Goal: Task Accomplishment & Management: Use online tool/utility

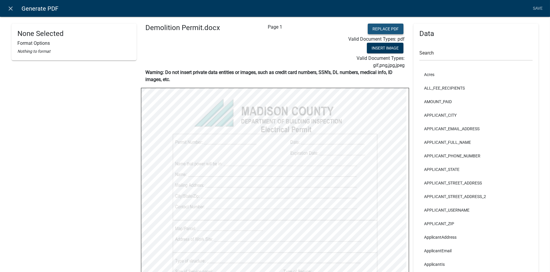
click at [381, 29] on button "Replace PDF" at bounding box center [386, 29] width 36 height 11
click at [377, 28] on button "Replace PDF" at bounding box center [386, 29] width 36 height 11
click at [379, 28] on button "Replace PDF" at bounding box center [386, 29] width 36 height 11
select select "bold"
select select "255,0,0"
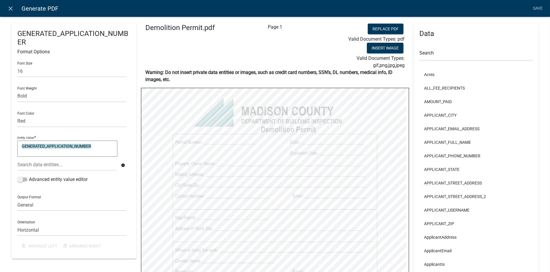
select select
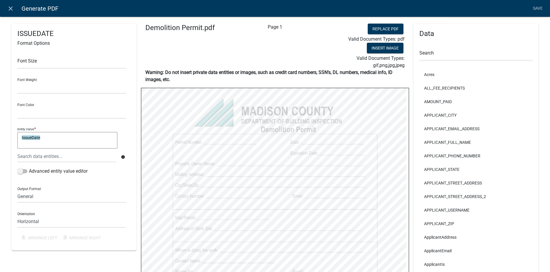
select select
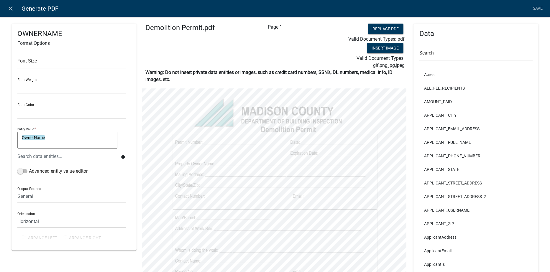
select select
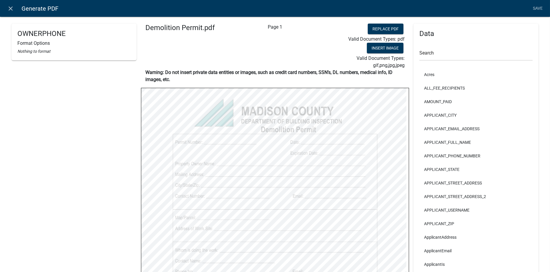
select select
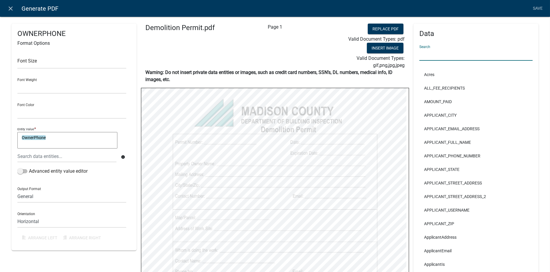
click at [433, 55] on input "text" at bounding box center [475, 55] width 113 height 12
type input "owner"
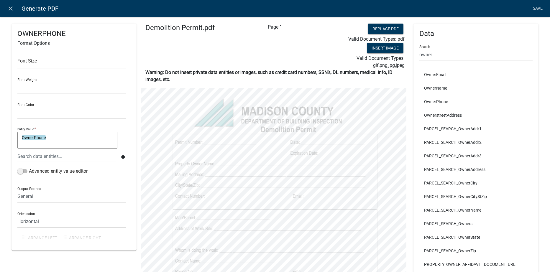
click at [538, 6] on link "Save" at bounding box center [537, 8] width 15 height 11
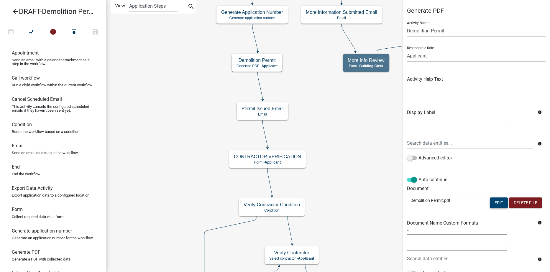
click at [491, 202] on button "Edit" at bounding box center [499, 203] width 18 height 11
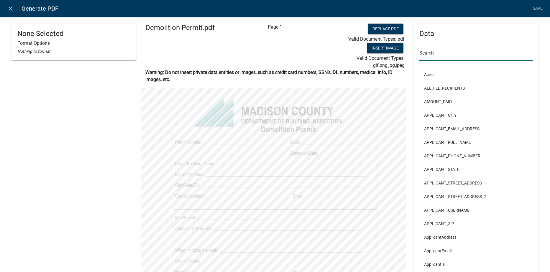
click at [438, 52] on input "text" at bounding box center [475, 55] width 113 height 12
type input "owner"
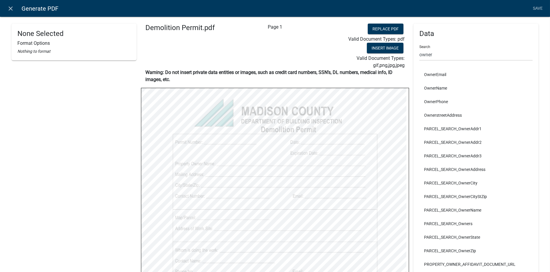
select select
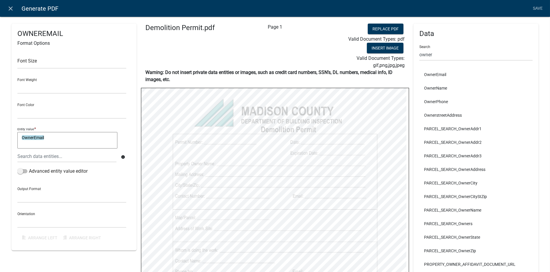
select select
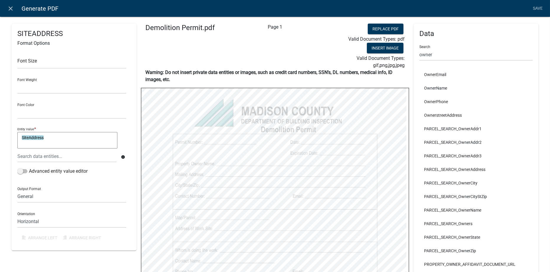
select select
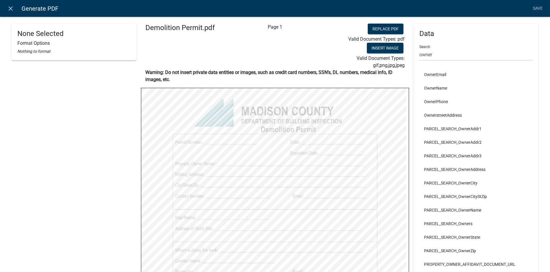
select select
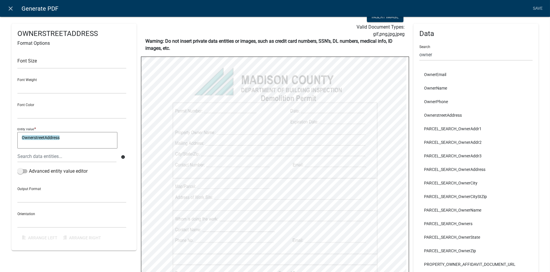
scroll to position [59, 0]
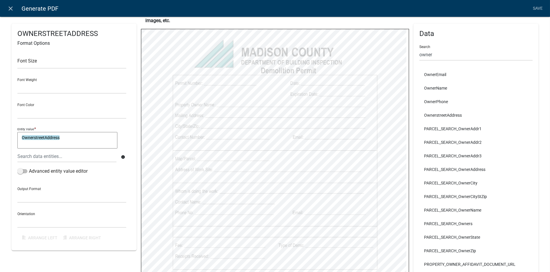
select select
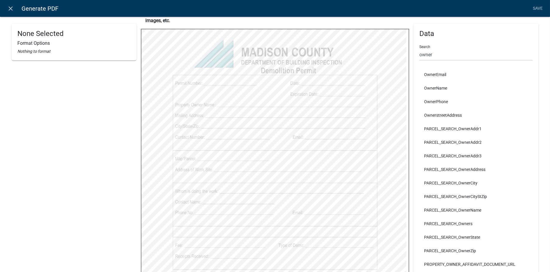
select select
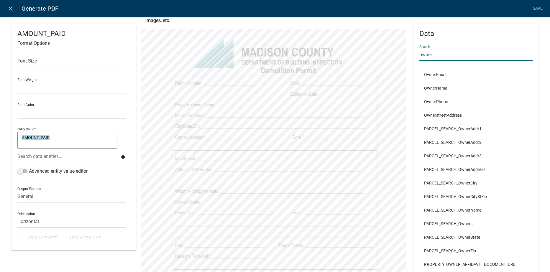
drag, startPoint x: 432, startPoint y: 54, endPoint x: 410, endPoint y: 55, distance: 21.6
click at [413, 55] on div "Data Search owner OwnerEmail OwnerName OwnerPhone OwnerstreetAddress PARCEL_SEA…" at bounding box center [475, 165] width 125 height 283
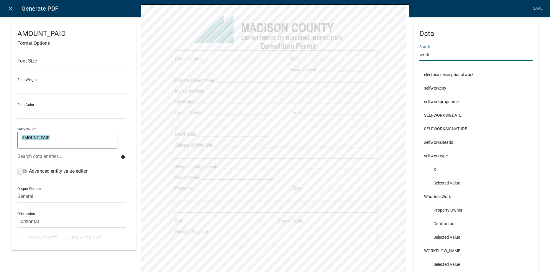
scroll to position [113, 0]
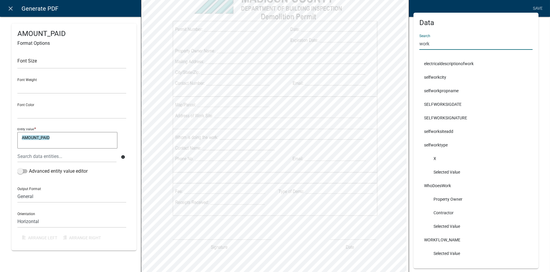
type input "work"
select select
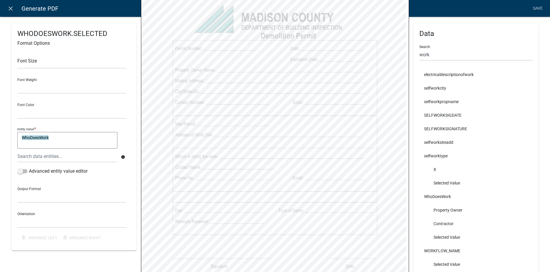
scroll to position [83, 0]
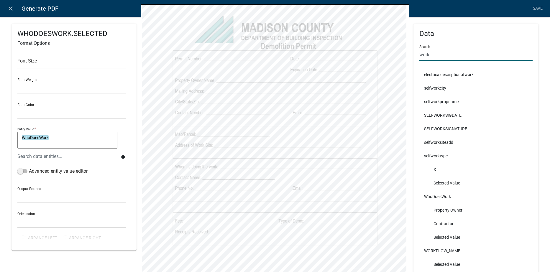
click at [433, 54] on input "work" at bounding box center [475, 55] width 113 height 12
type input "w"
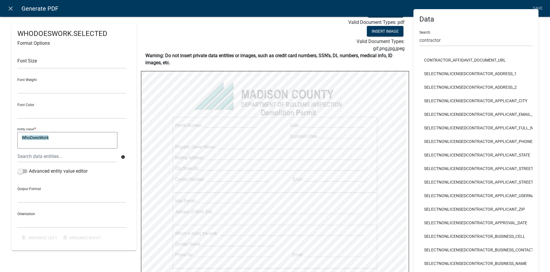
scroll to position [0, 0]
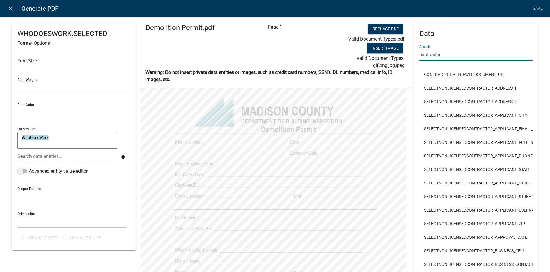
drag, startPoint x: 441, startPoint y: 55, endPoint x: 416, endPoint y: 56, distance: 24.8
click at [419, 56] on input "contractor" at bounding box center [475, 55] width 113 height 12
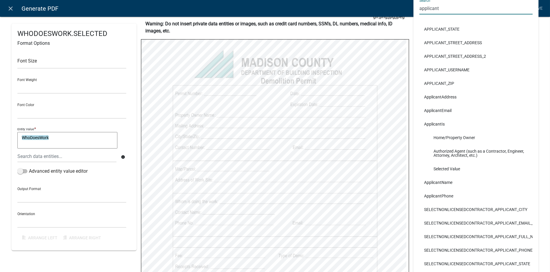
scroll to position [59, 0]
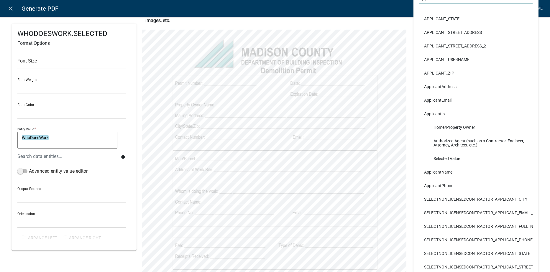
type input "applicant"
select select
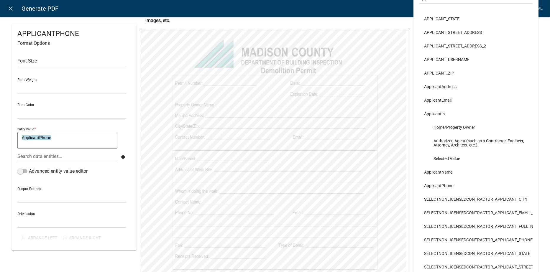
select select
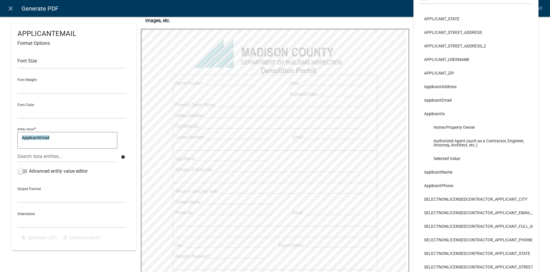
select select
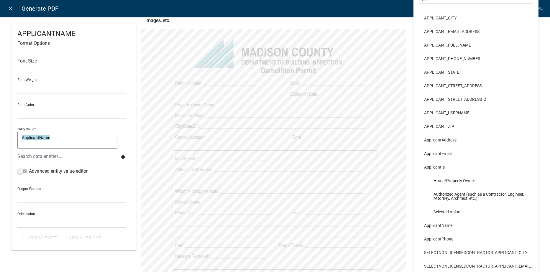
scroll to position [0, 0]
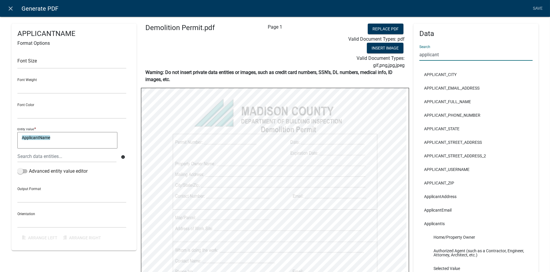
drag, startPoint x: 443, startPoint y: 57, endPoint x: 412, endPoint y: 55, distance: 31.0
click at [413, 55] on div "Data Search applicant APPLICANT_CITY APPLICANT_EMAIL_ADDRESS APPLICANT_FULL_NAM…" at bounding box center [475, 202] width 125 height 356
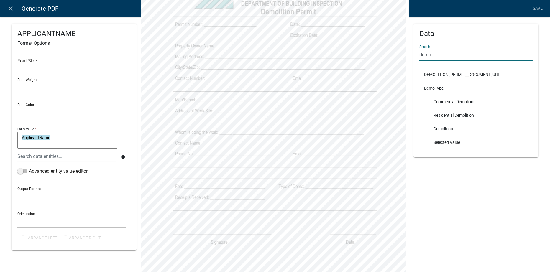
scroll to position [147, 0]
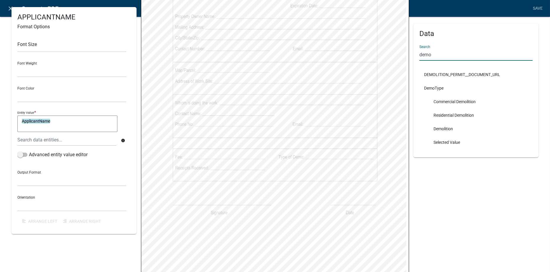
type input "demo"
select select
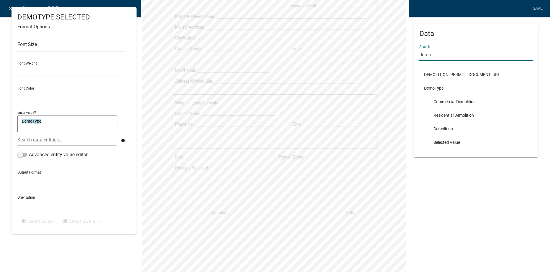
drag, startPoint x: 427, startPoint y: 54, endPoint x: 415, endPoint y: 56, distance: 11.9
click at [415, 56] on div "Data Search demo DEMOLITION_PERMIT__DOCUMENT_URL DemoType Commercial Demolition…" at bounding box center [475, 91] width 125 height 134
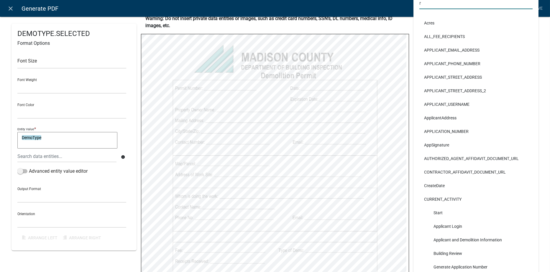
scroll to position [151, 0]
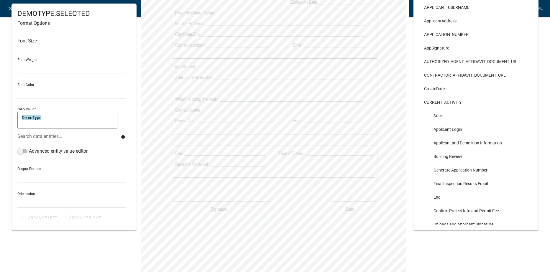
type input "r"
select select
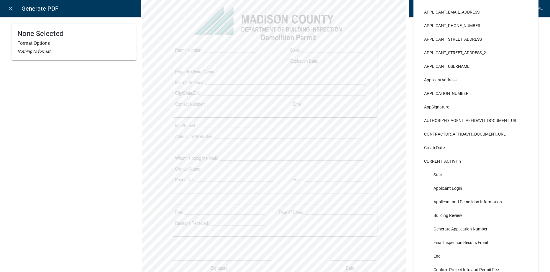
scroll to position [63, 0]
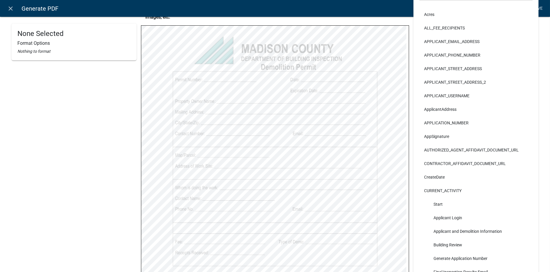
click at [538, 9] on link "Save" at bounding box center [537, 8] width 15 height 11
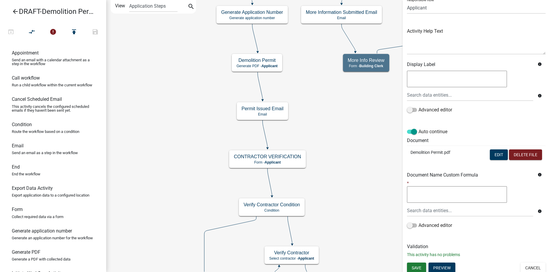
scroll to position [50, 0]
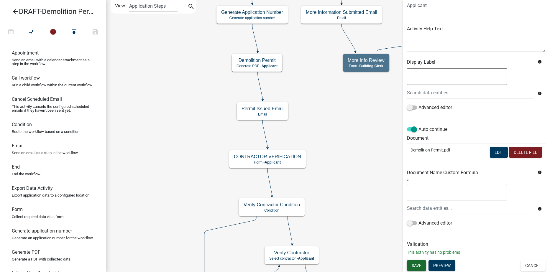
click at [418, 263] on span "Save" at bounding box center [417, 265] width 10 height 5
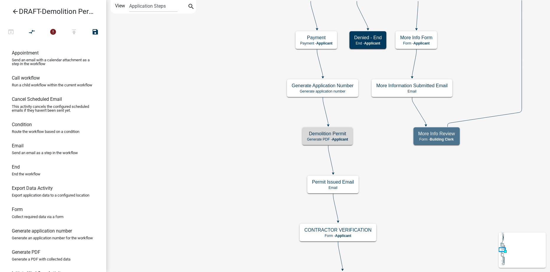
scroll to position [0, 0]
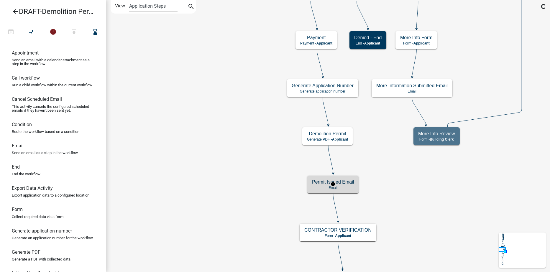
click at [347, 186] on p "Email" at bounding box center [333, 188] width 42 height 4
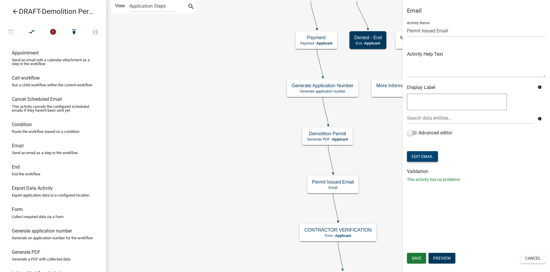
click at [425, 155] on button "Edit Email" at bounding box center [422, 156] width 31 height 11
select select "f8aedfd8-39b5-4d7f-8304-f16556aaf9a2"
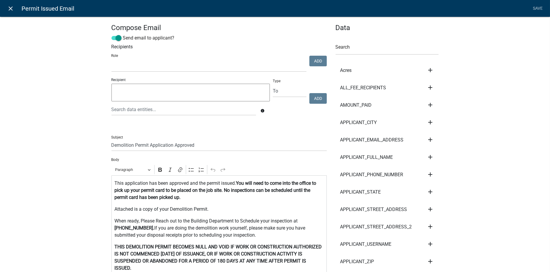
click at [10, 6] on icon "close" at bounding box center [10, 8] width 7 height 7
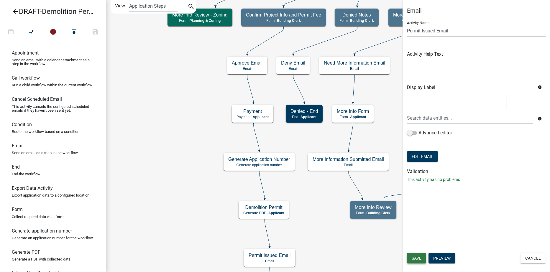
click at [411, 259] on button "Save" at bounding box center [416, 258] width 19 height 11
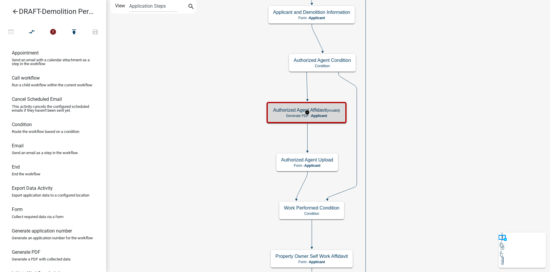
click at [336, 111] on small "(invalid)" at bounding box center [333, 110] width 13 height 4
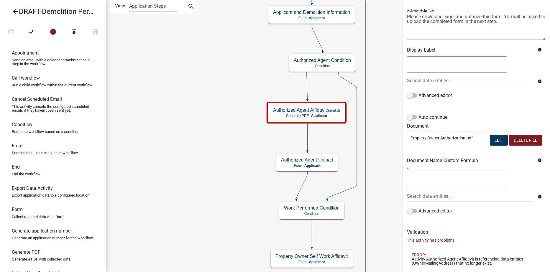
scroll to position [86, 0]
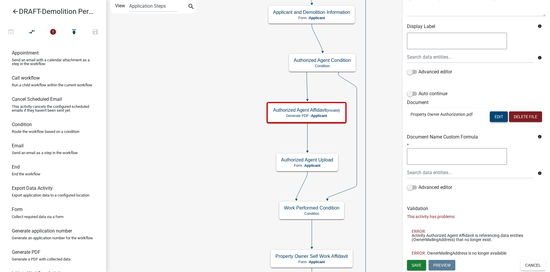
click at [491, 119] on button "Edit" at bounding box center [499, 116] width 18 height 11
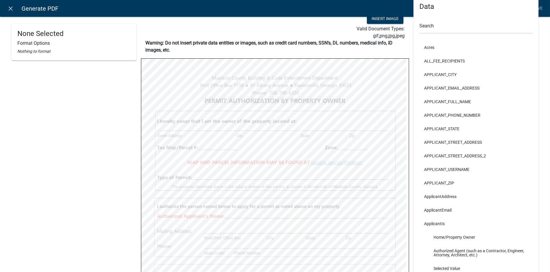
scroll to position [59, 0]
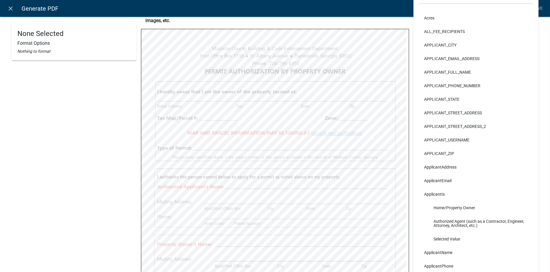
select select
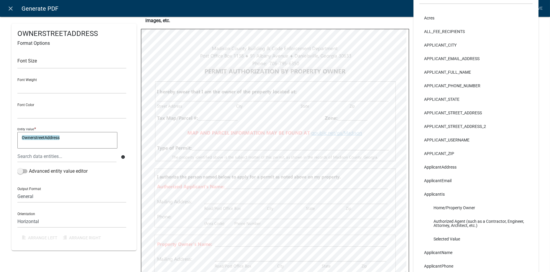
select select
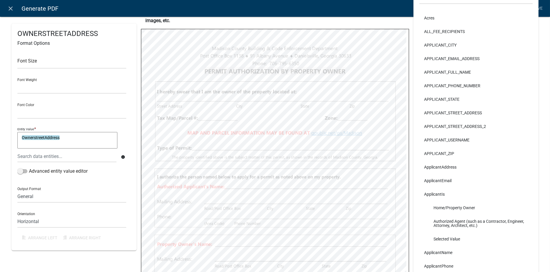
select select
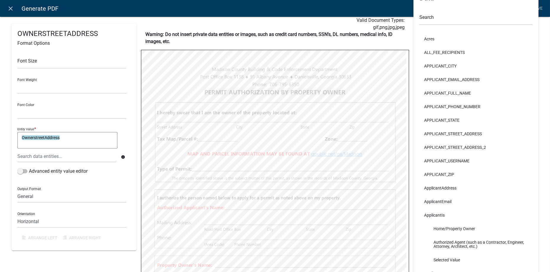
scroll to position [0, 0]
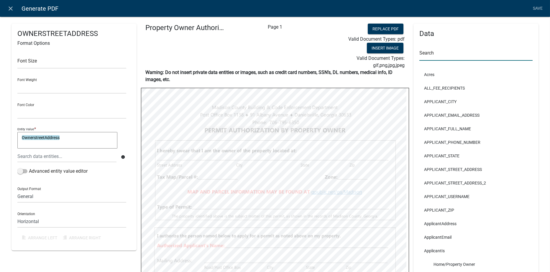
click at [427, 53] on input "text" at bounding box center [475, 55] width 113 height 12
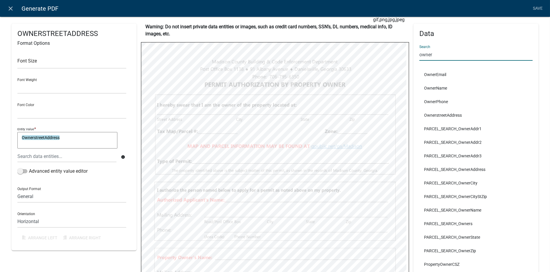
scroll to position [29, 0]
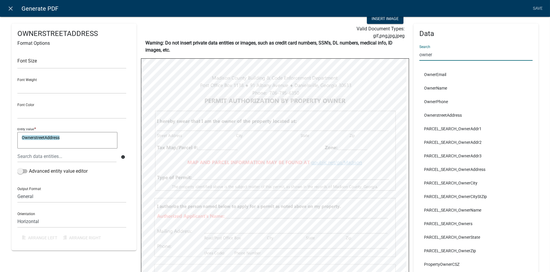
type input "owner"
select select
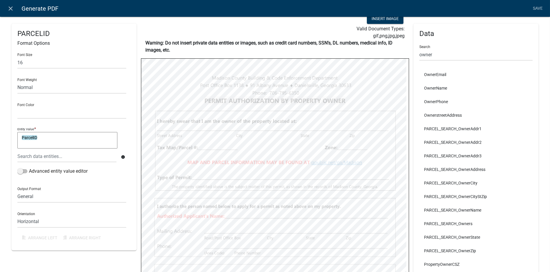
select select
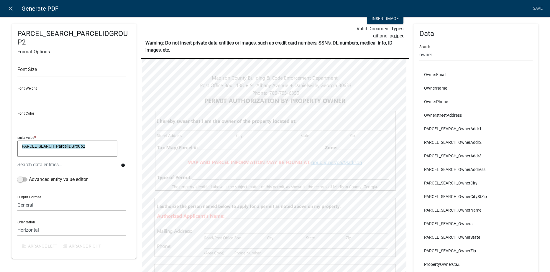
select select
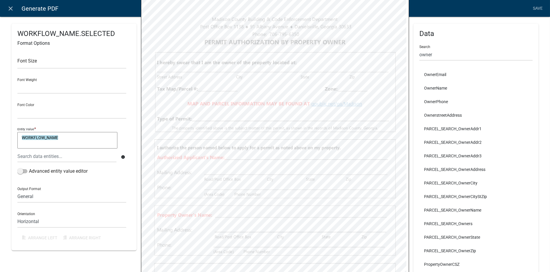
scroll to position [88, 0]
select select
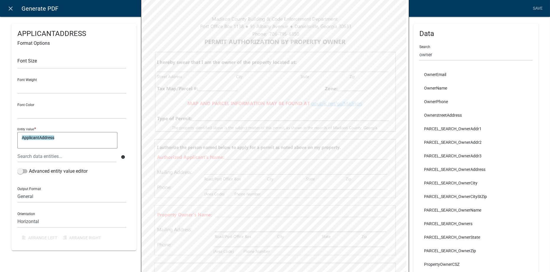
select select
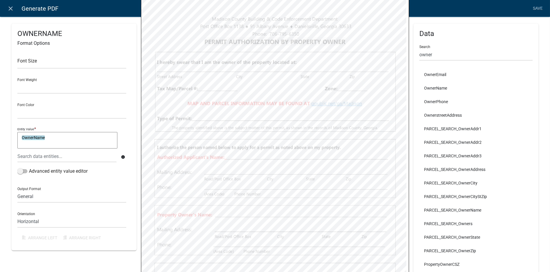
select select
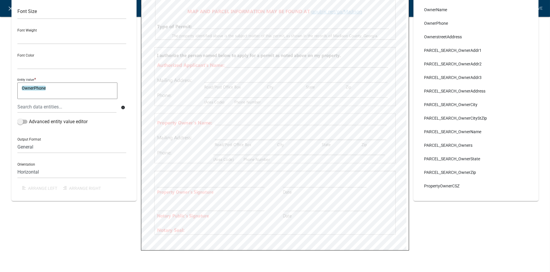
scroll to position [0, 0]
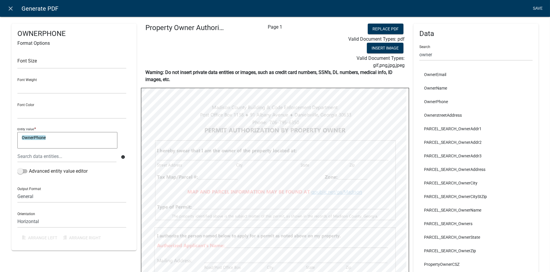
click at [538, 6] on link "Save" at bounding box center [537, 8] width 15 height 11
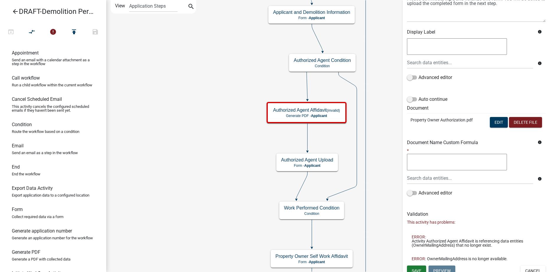
scroll to position [86, 0]
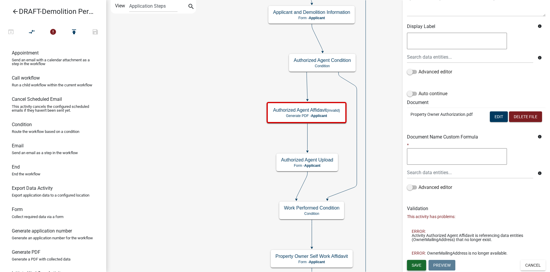
click at [415, 267] on span "Save" at bounding box center [417, 265] width 10 height 5
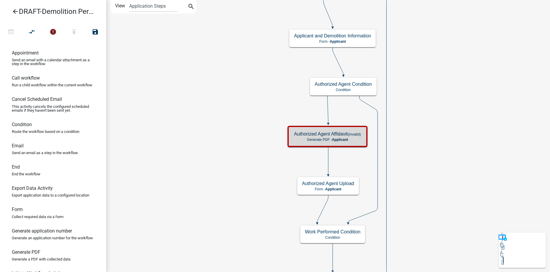
scroll to position [0, 0]
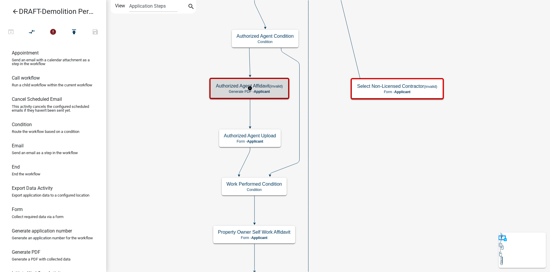
click at [282, 91] on p "Generate PDF - Applicant" at bounding box center [249, 92] width 67 height 4
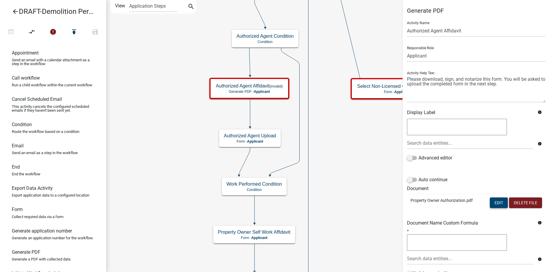
click at [491, 206] on button "Edit" at bounding box center [499, 203] width 18 height 11
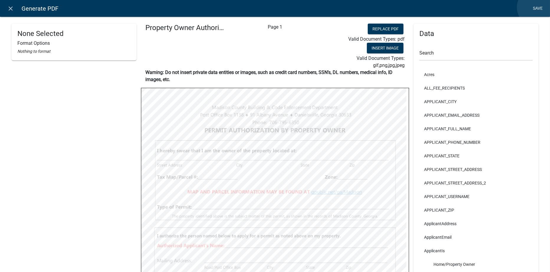
click at [535, 7] on link "Save" at bounding box center [537, 8] width 15 height 11
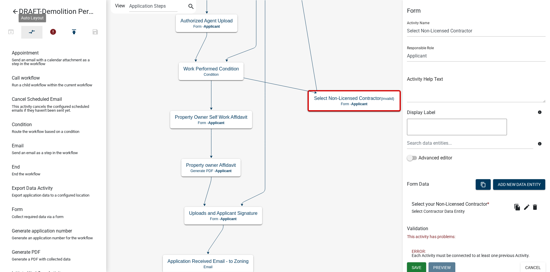
click at [33, 31] on icon "compare_arrows" at bounding box center [32, 32] width 7 height 8
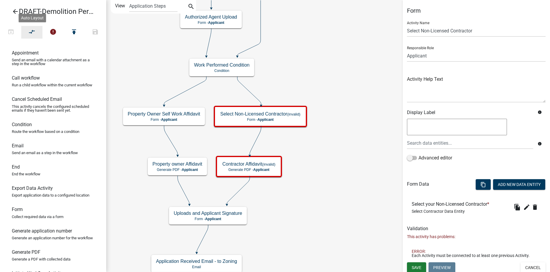
scroll to position [2, 0]
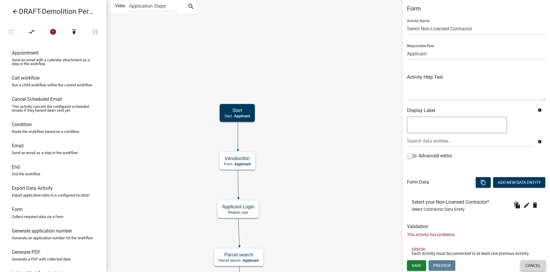
click at [528, 266] on button "Cancel" at bounding box center [532, 265] width 25 height 11
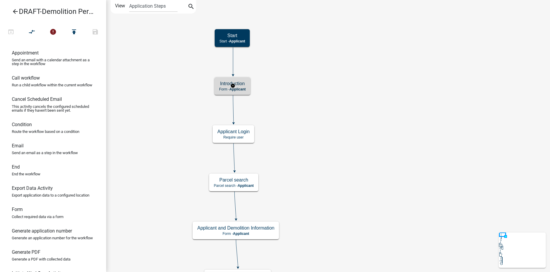
click at [245, 86] on h5 "Introduction" at bounding box center [232, 84] width 27 height 6
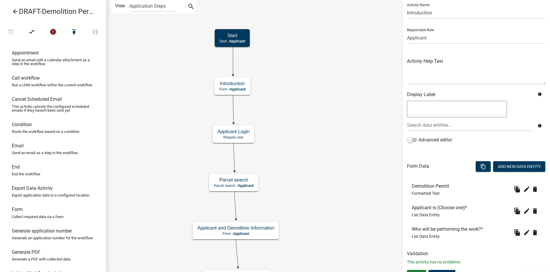
scroll to position [28, 0]
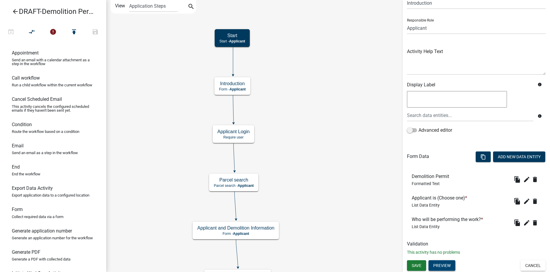
click at [444, 267] on button "Preview" at bounding box center [441, 265] width 27 height 11
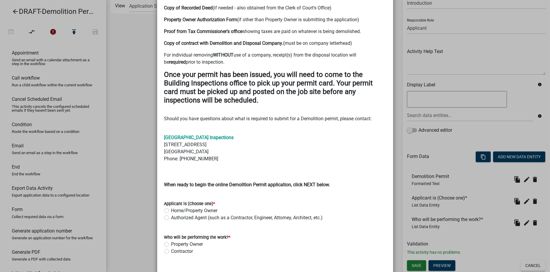
scroll to position [0, 0]
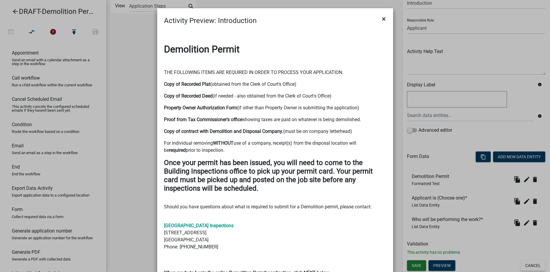
click at [382, 19] on span "×" at bounding box center [384, 19] width 4 height 8
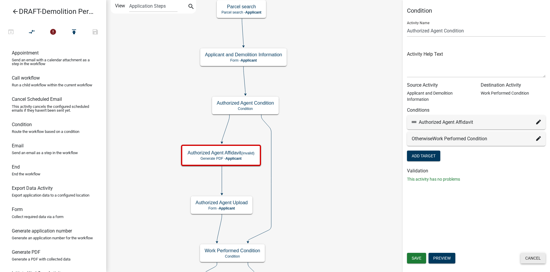
click at [535, 258] on button "Cancel" at bounding box center [532, 258] width 25 height 11
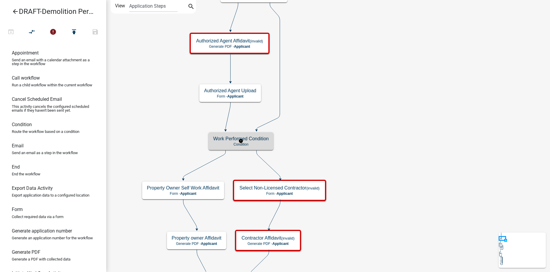
click at [262, 143] on p "Condition" at bounding box center [240, 144] width 55 height 4
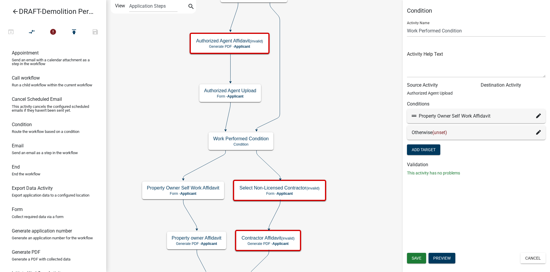
click at [537, 132] on icon at bounding box center [538, 132] width 5 height 5
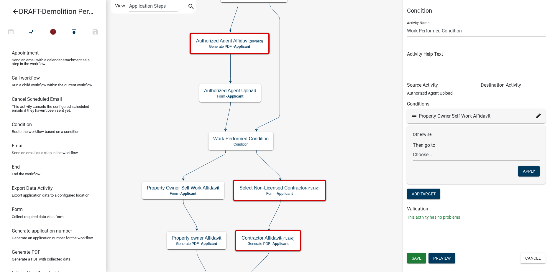
click at [436, 156] on select "Choose... Start Applicant Login Applicant and Demolition Information Building R…" at bounding box center [476, 155] width 127 height 12
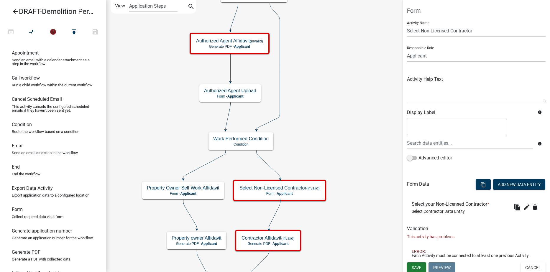
scroll to position [2, 0]
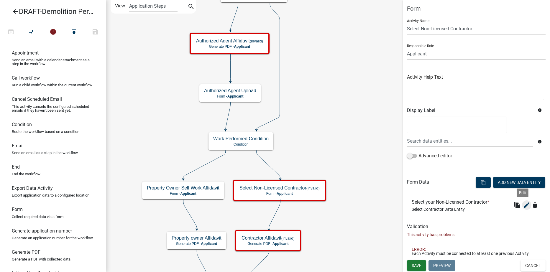
click at [523, 205] on icon "edit" at bounding box center [526, 205] width 7 height 7
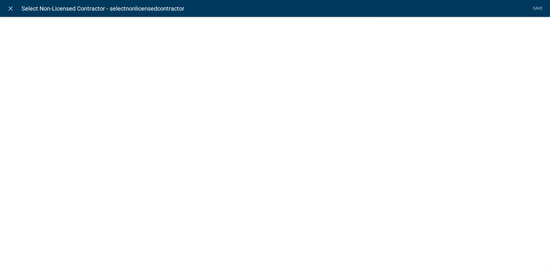
select select "select-contractor"
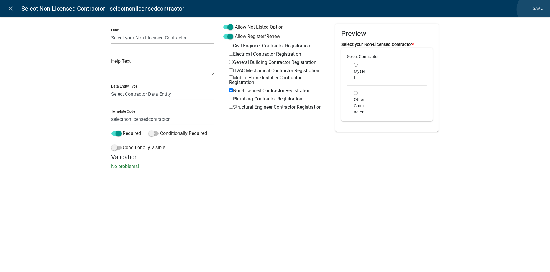
click at [535, 9] on link "Save" at bounding box center [537, 8] width 15 height 11
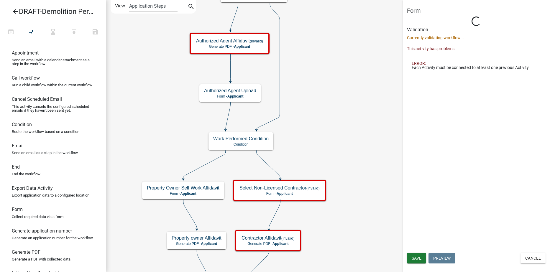
scroll to position [0, 0]
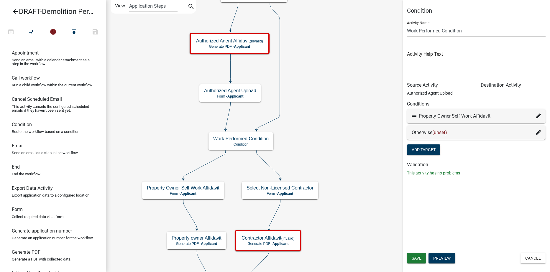
click at [538, 132] on icon at bounding box center [538, 132] width 5 height 5
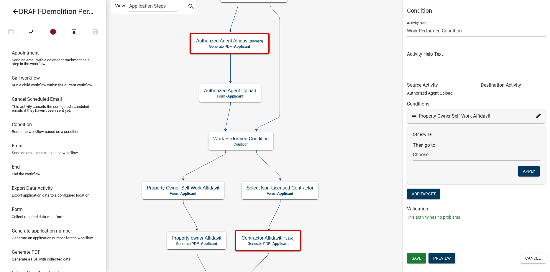
click at [441, 156] on select "Choose... Start Applicant Login Applicant and Demolition Information Building R…" at bounding box center [476, 155] width 127 height 12
select select "67: e1961258-94fe-459b-bc3b-8cb4e8211eba"
click at [413, 149] on select "Choose... Start Applicant Login Applicant and Demolition Information Building R…" at bounding box center [476, 155] width 127 height 12
click at [520, 171] on button "Apply" at bounding box center [529, 171] width 22 height 11
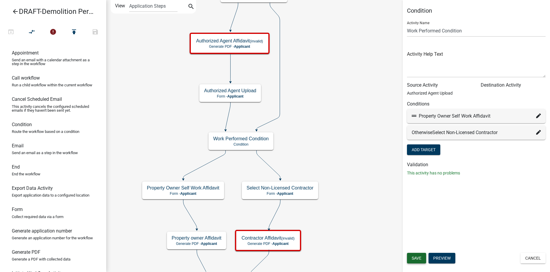
drag, startPoint x: 421, startPoint y: 259, endPoint x: 386, endPoint y: 210, distance: 60.7
click at [420, 259] on span "Save" at bounding box center [417, 258] width 10 height 5
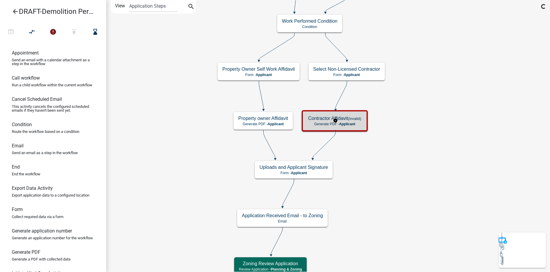
click at [359, 119] on small "(invalid)" at bounding box center [354, 118] width 13 height 4
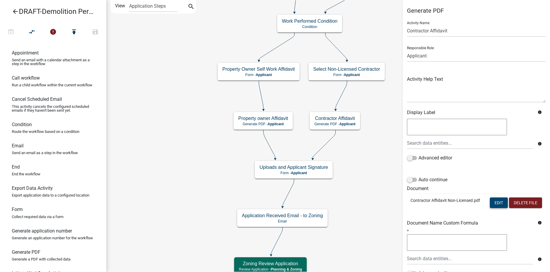
click at [493, 202] on button "Edit" at bounding box center [499, 203] width 18 height 11
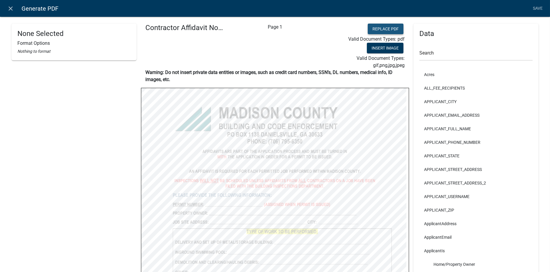
click at [376, 31] on button "Replace PDF" at bounding box center [386, 29] width 36 height 11
click at [537, 9] on link "Save" at bounding box center [537, 8] width 15 height 11
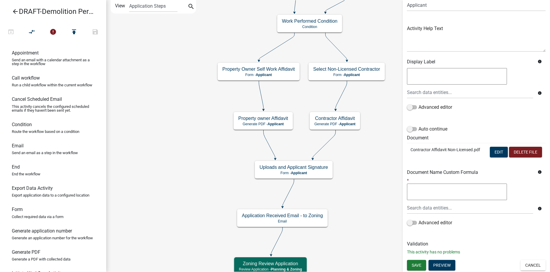
scroll to position [63, 0]
click at [416, 267] on span "Save" at bounding box center [417, 265] width 10 height 5
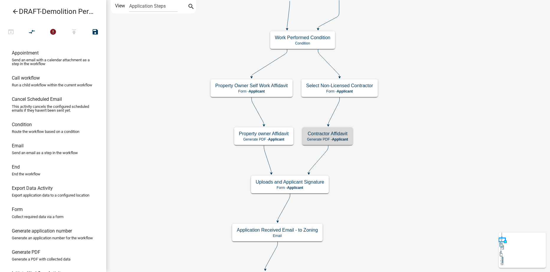
scroll to position [0, 0]
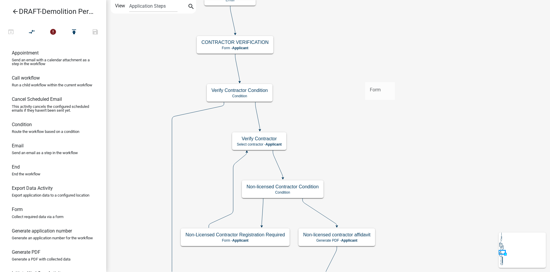
drag, startPoint x: 18, startPoint y: 225, endPoint x: 364, endPoint y: 77, distance: 376.6
click at [364, 77] on div "arrow_back DRAFT-Demolition Permit open_in_browser compare_arrows error publish…" at bounding box center [275, 136] width 550 height 272
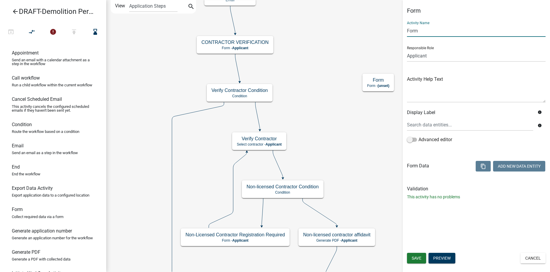
drag, startPoint x: 426, startPoint y: 33, endPoint x: 402, endPoint y: 32, distance: 23.9
click at [402, 33] on main "Start Start - Applicant Applicant Login Require user Applicant and Demolition I…" at bounding box center [328, 136] width 444 height 272
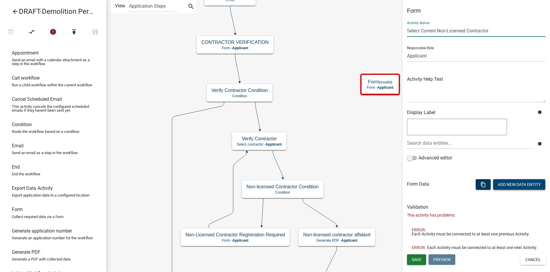
type input "Select Current Non-Licensed Contractor"
click at [508, 184] on button "Add New Data Entity" at bounding box center [519, 184] width 52 height 11
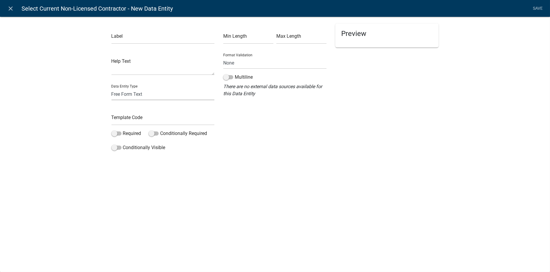
click at [129, 94] on select "Free Form Text Document Display Entity Value Fee Numeric Data Date Map Sketch D…" at bounding box center [162, 94] width 103 height 12
select select "select-contractor"
click at [111, 88] on select "Free Form Text Document Display Entity Value Fee Numeric Data Date Map Sketch D…" at bounding box center [162, 94] width 103 height 12
select select "select-contractor"
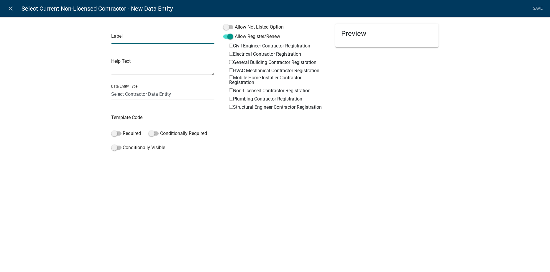
click at [127, 39] on input "text" at bounding box center [162, 38] width 103 height 12
type input "Please select current Non-Licensed Contractor"
click at [131, 118] on input "text" at bounding box center [162, 119] width 103 height 12
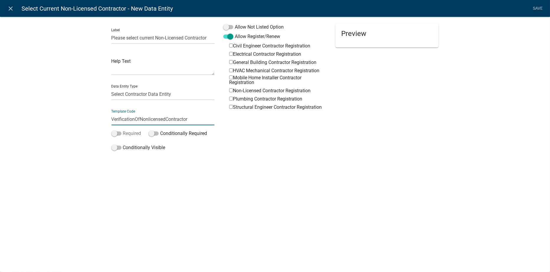
type input "VerificationOfNonlicensedContractor"
click at [120, 133] on span at bounding box center [116, 134] width 10 height 4
click at [123, 130] on input "Required" at bounding box center [123, 130] width 0 height 0
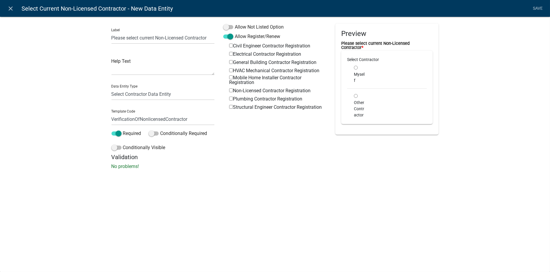
click at [231, 90] on input "Non-Licensed Contractor Registration" at bounding box center [231, 90] width 4 height 4
checkbox input "true"
click at [538, 9] on link "Save" at bounding box center [537, 8] width 15 height 11
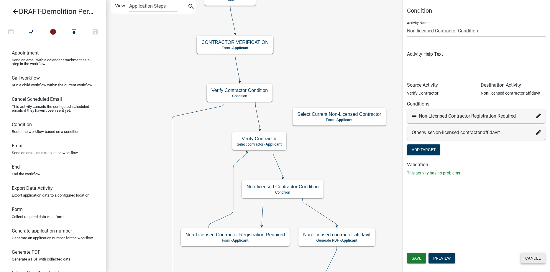
click at [531, 257] on button "Cancel" at bounding box center [532, 258] width 25 height 11
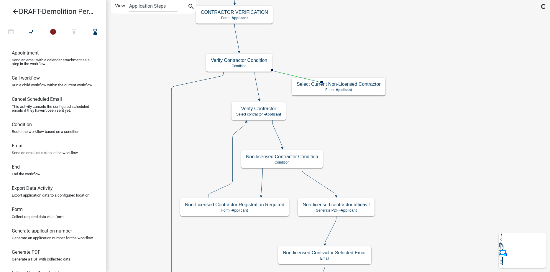
click at [256, 88] on icon at bounding box center [257, 86] width 4 height 28
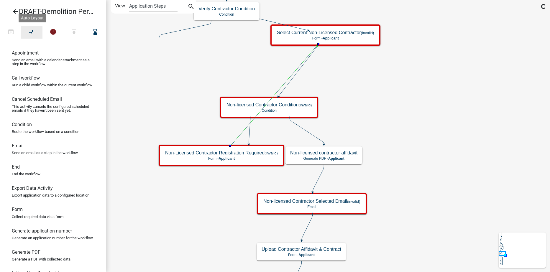
click at [30, 35] on icon "compare_arrows" at bounding box center [32, 32] width 7 height 8
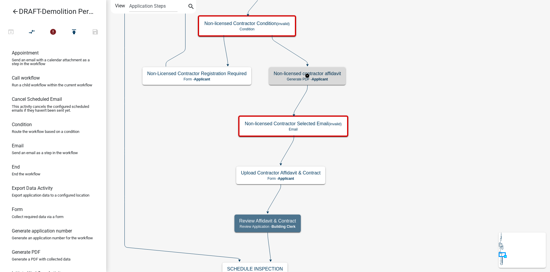
click at [329, 75] on h5 "Non-licensed contractor affidavit" at bounding box center [307, 74] width 67 height 6
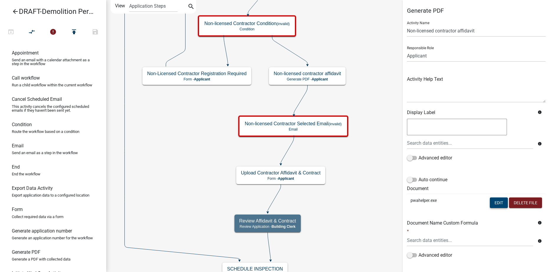
click at [492, 202] on button "Edit" at bounding box center [499, 203] width 18 height 11
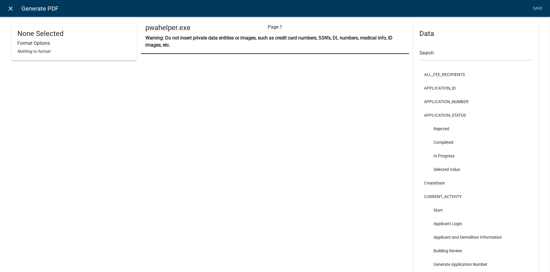
click at [10, 7] on icon "close" at bounding box center [10, 8] width 7 height 7
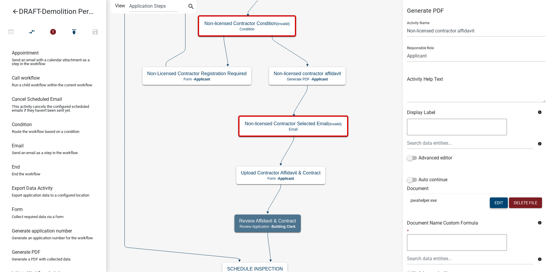
click at [494, 202] on button "Edit" at bounding box center [499, 203] width 18 height 11
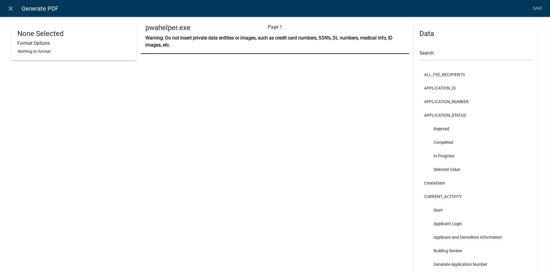
click at [294, 49] on div "Warning: Do not insert private data entities or images, such as credit card num…" at bounding box center [275, 43] width 268 height 19
click at [12, 8] on icon "close" at bounding box center [10, 8] width 7 height 7
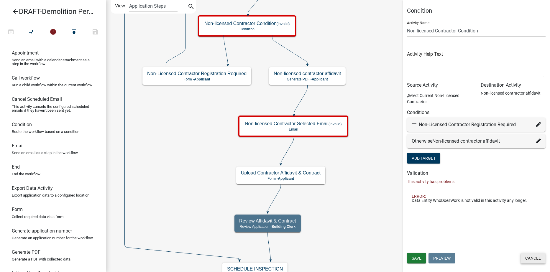
click at [528, 255] on button "Cancel" at bounding box center [532, 258] width 25 height 11
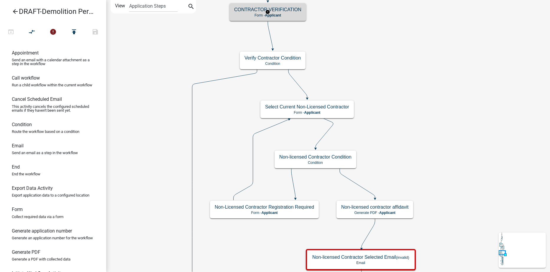
click at [291, 14] on p "Form - Applicant" at bounding box center [267, 15] width 67 height 4
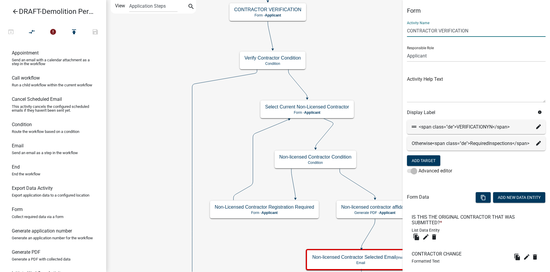
drag, startPoint x: 470, startPoint y: 30, endPoint x: 402, endPoint y: 32, distance: 67.3
click at [402, 32] on div "Form Activity Name CONTRACTOR VERIFICATION Responsible Role Applicant Code Enfo…" at bounding box center [475, 150] width 147 height 287
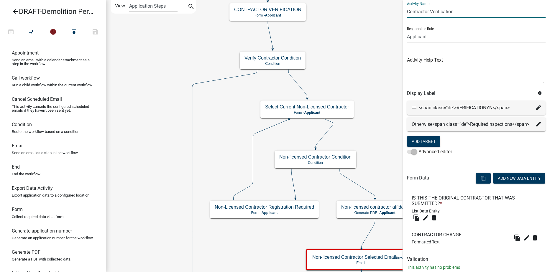
scroll to position [41, 0]
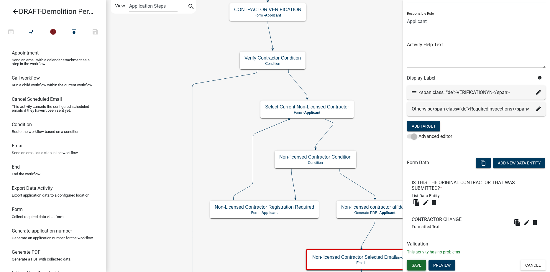
type input "Contractor Verification"
click at [416, 264] on span "Save" at bounding box center [417, 265] width 10 height 5
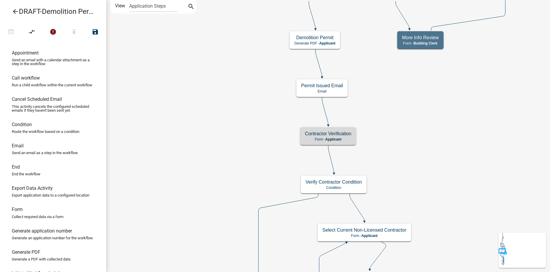
scroll to position [0, 0]
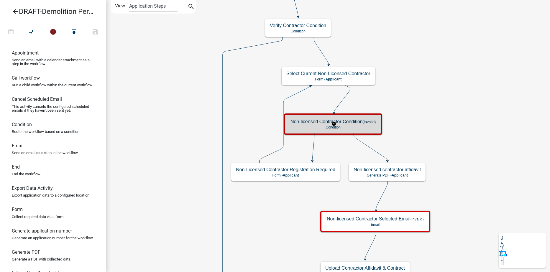
click at [355, 123] on h5 "Non-licensed Contractor Condition (invalid)" at bounding box center [332, 122] width 85 height 6
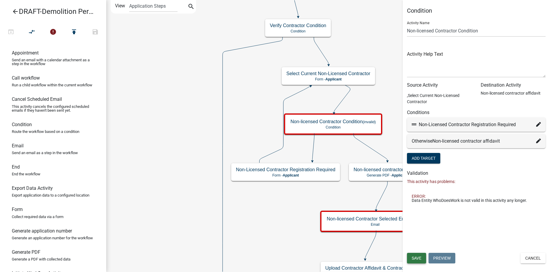
click at [413, 259] on span "Save" at bounding box center [417, 258] width 10 height 5
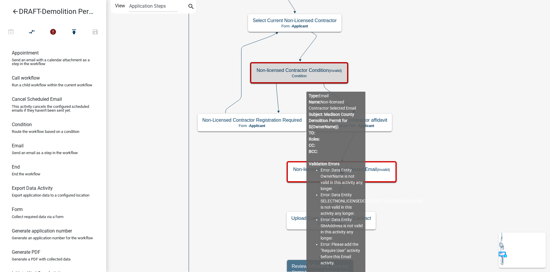
click at [306, 173] on body "Internet Explorer does NOT work with GeoPermits. Get a new browser for more sec…" at bounding box center [275, 136] width 550 height 272
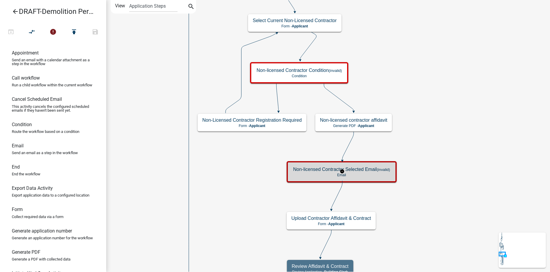
click at [321, 173] on p "Email" at bounding box center [341, 175] width 97 height 4
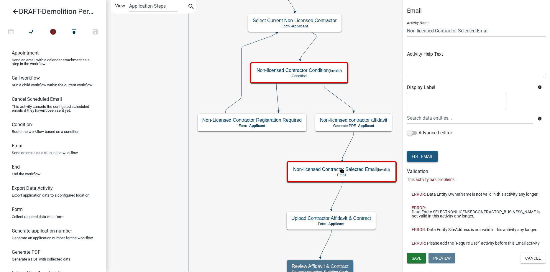
click at [432, 157] on button "Edit Email" at bounding box center [422, 156] width 31 height 11
select select "f8aedfd8-39b5-4d7f-8304-f16556aaf9a2"
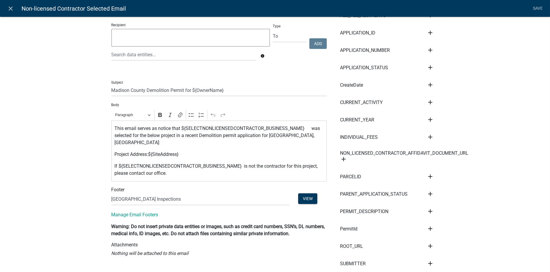
scroll to position [59, 0]
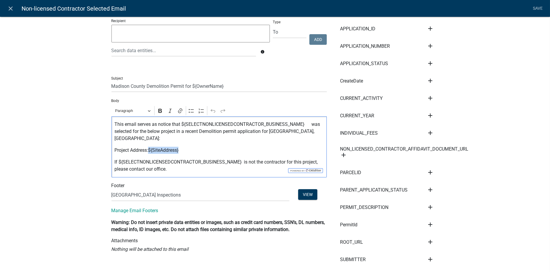
drag, startPoint x: 177, startPoint y: 143, endPoint x: 147, endPoint y: 143, distance: 30.4
click at [147, 147] on p "Project Address:${SiteAddress}" at bounding box center [218, 150] width 209 height 7
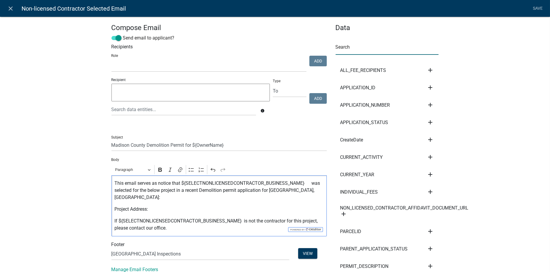
drag, startPoint x: 355, startPoint y: 49, endPoint x: 363, endPoint y: 51, distance: 8.7
click at [354, 48] on input "text" at bounding box center [387, 49] width 103 height 12
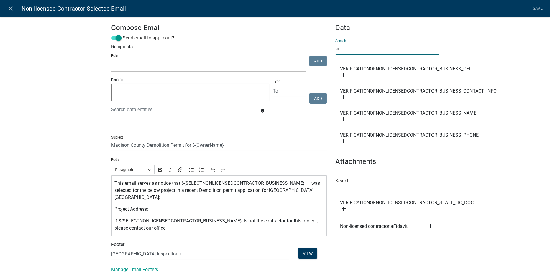
type input "s"
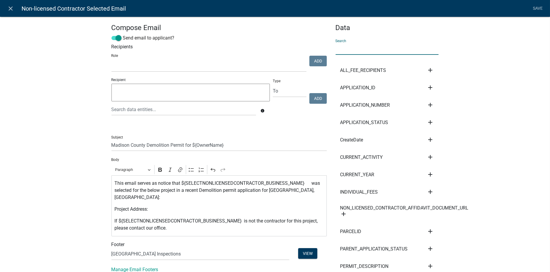
type input "a"
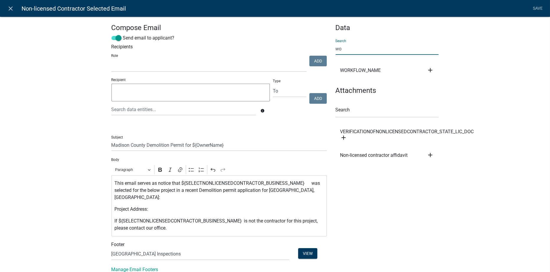
type input "w"
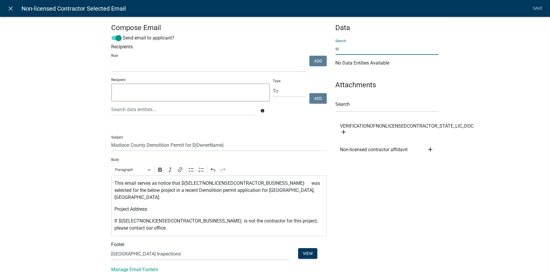
type input "s"
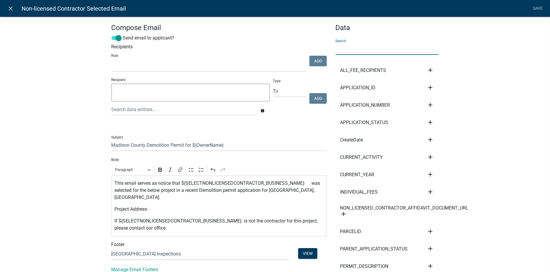
click at [148, 206] on p "Project Address:" at bounding box center [218, 209] width 209 height 7
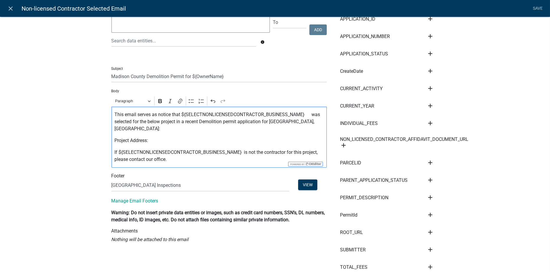
scroll to position [59, 0]
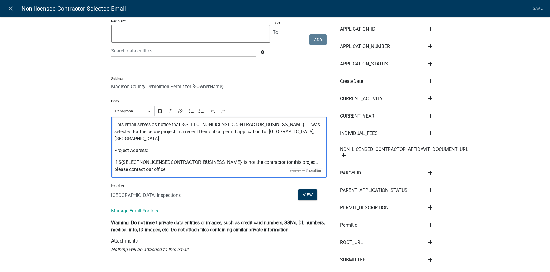
click at [429, 170] on icon "add" at bounding box center [430, 172] width 7 height 7
click at [433, 188] on button "Body" at bounding box center [450, 193] width 47 height 14
click at [537, 7] on link "Save" at bounding box center [537, 8] width 15 height 11
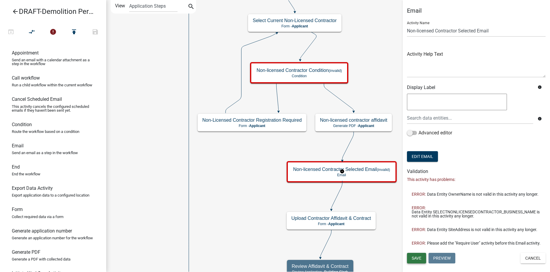
click at [416, 261] on span "Save" at bounding box center [417, 258] width 10 height 5
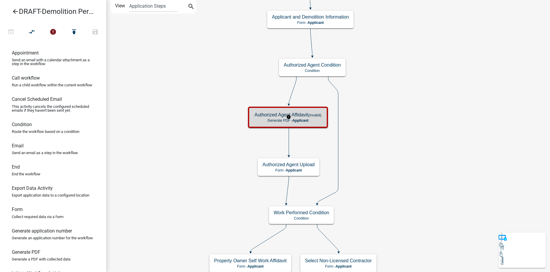
click at [314, 119] on p "Generate PDF - Applicant" at bounding box center [287, 121] width 67 height 4
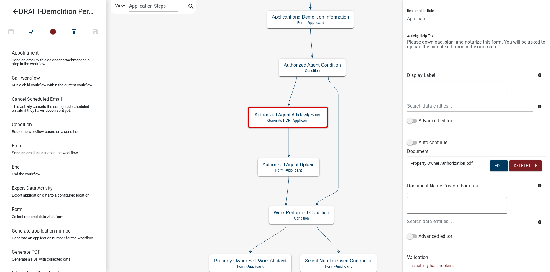
scroll to position [86, 0]
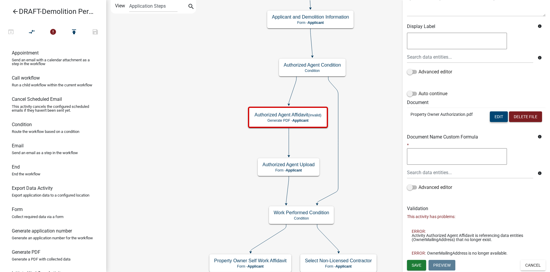
click at [496, 117] on button "Edit" at bounding box center [499, 116] width 18 height 11
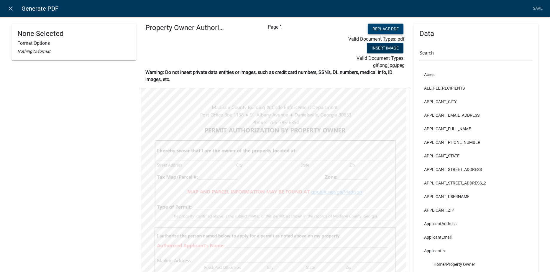
click at [379, 29] on button "Replace PDF" at bounding box center [386, 29] width 36 height 11
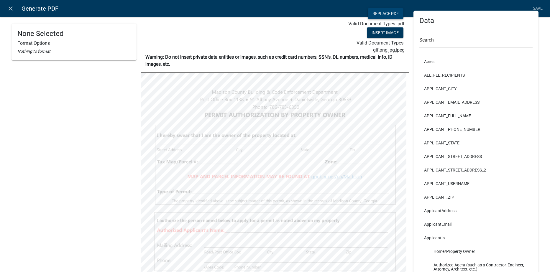
scroll to position [0, 0]
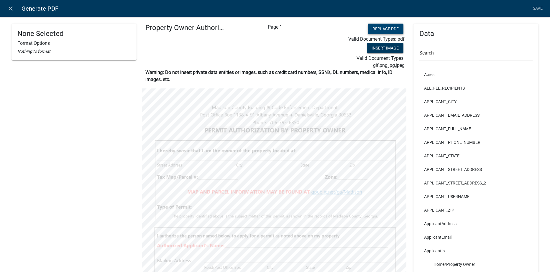
select select
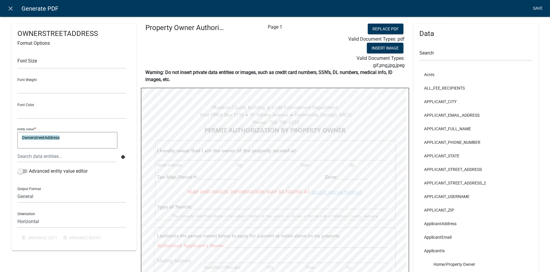
click at [535, 4] on link "Save" at bounding box center [537, 8] width 15 height 11
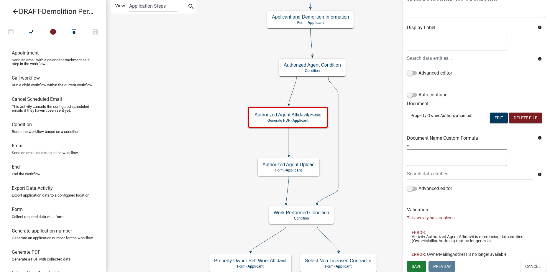
scroll to position [86, 0]
click at [416, 265] on span "Save" at bounding box center [417, 265] width 10 height 5
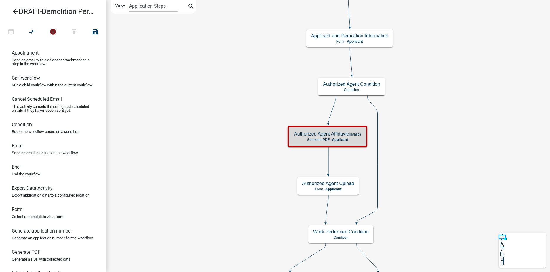
scroll to position [0, 0]
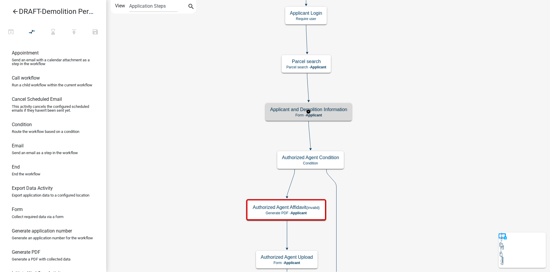
click at [330, 114] on p "Form - Applicant" at bounding box center [308, 115] width 77 height 4
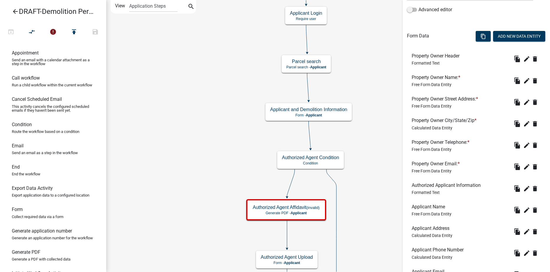
scroll to position [147, 0]
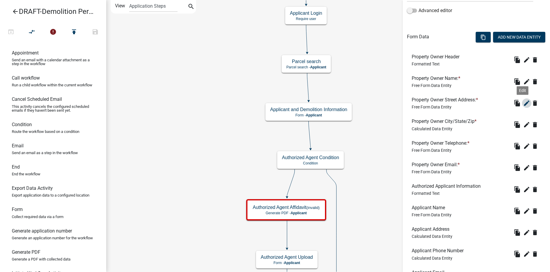
click at [523, 101] on icon "edit" at bounding box center [526, 103] width 7 height 7
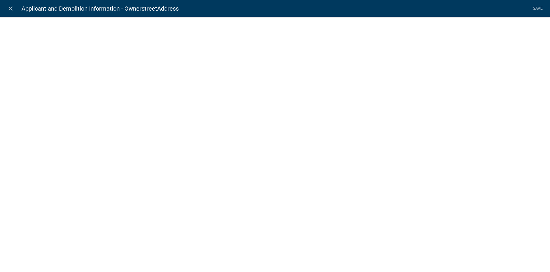
select select "1: Object"
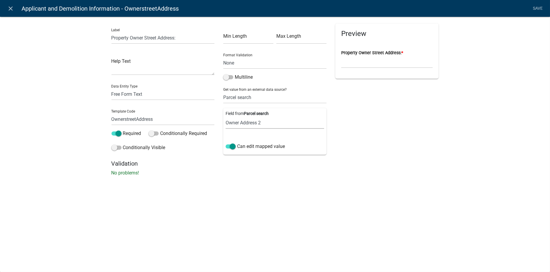
click at [254, 123] on select "Parcel ID Owner Name Owner City Owner State Owner Zip Owner Address 1 Owner Add…" at bounding box center [275, 123] width 98 height 12
select select "5: Object"
click at [226, 117] on select "Parcel ID Owner Name Owner City Owner State Owner Zip Owner Address 1 Owner Add…" at bounding box center [275, 123] width 98 height 12
click at [255, 97] on select "None Parcel search Applicant Data" at bounding box center [274, 97] width 103 height 12
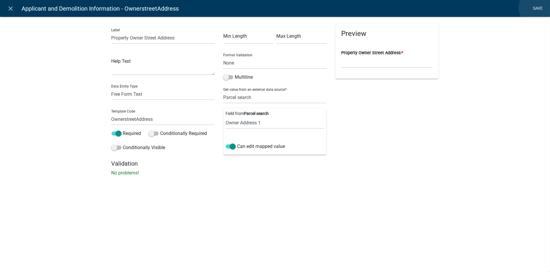
click at [537, 8] on link "Save" at bounding box center [537, 8] width 15 height 11
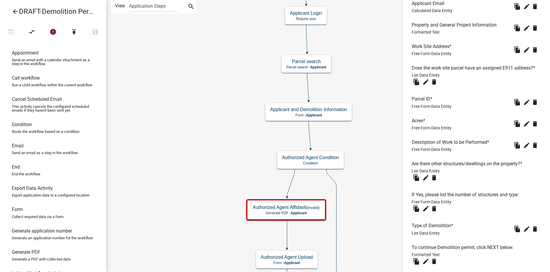
scroll to position [459, 0]
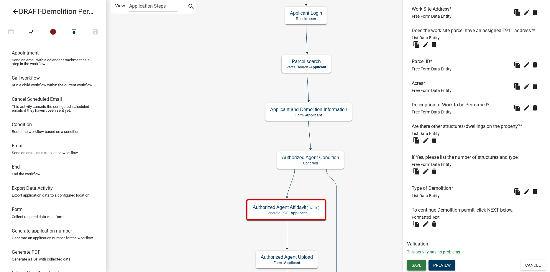
click at [416, 265] on span "Save" at bounding box center [417, 265] width 10 height 5
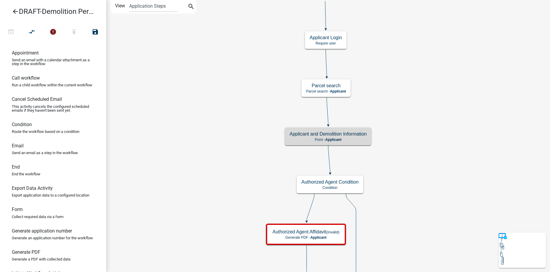
scroll to position [0, 0]
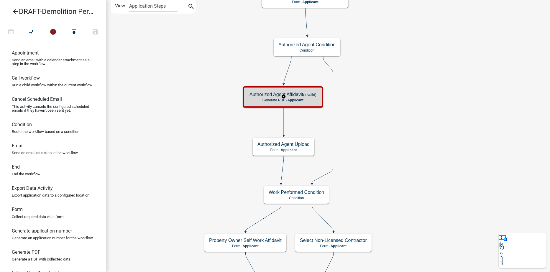
click at [303, 99] on span "Applicant" at bounding box center [295, 100] width 16 height 4
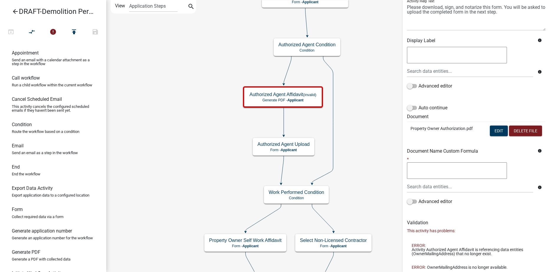
scroll to position [86, 0]
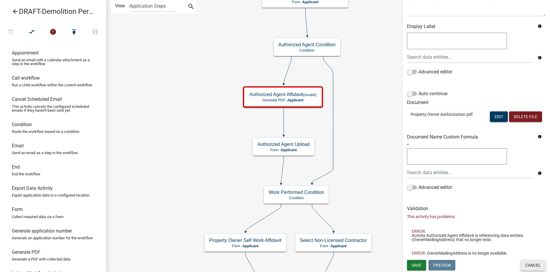
drag, startPoint x: 521, startPoint y: 266, endPoint x: 512, endPoint y: 255, distance: 14.8
click at [522, 266] on button "Cancel" at bounding box center [532, 265] width 25 height 11
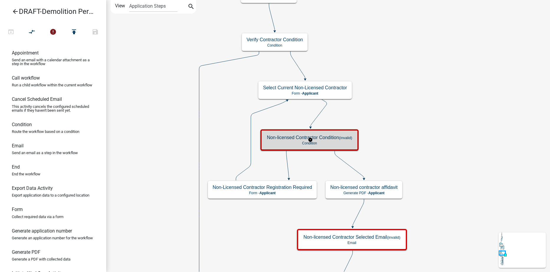
click at [275, 142] on p "Condition" at bounding box center [309, 143] width 85 height 4
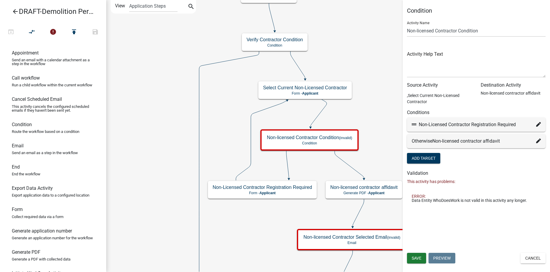
click at [540, 124] on icon at bounding box center [538, 124] width 5 height 5
select select "60: 03510da4-ebee-4695-aadd-8397de8c8fed"
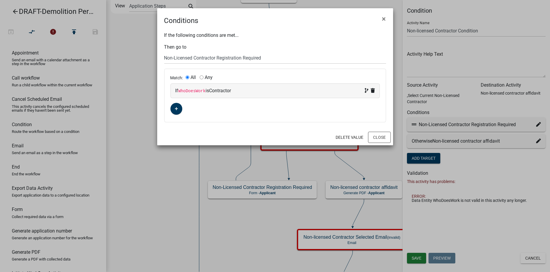
click at [187, 90] on code "WhoDoesWork" at bounding box center [191, 91] width 27 height 5
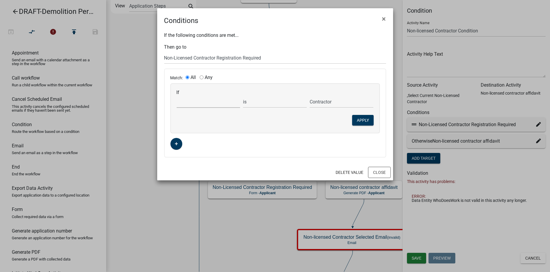
click at [188, 103] on select "Choose... ALL_FEE_RECIPIENTS APPLICATION_ID APPLICATION_NUMBER APPLICATION_STAT…" at bounding box center [209, 102] width 64 height 12
select select "23: VerificationOfNonlicensedContractor"
click at [177, 96] on select "Choose... ALL_FEE_RECIPIENTS APPLICATION_ID APPLICATION_NUMBER APPLICATION_STAT…" at bounding box center [209, 102] width 64 height 12
click at [320, 101] on input "Contractor" at bounding box center [342, 102] width 64 height 12
drag, startPoint x: 325, startPoint y: 102, endPoint x: 305, endPoint y: 100, distance: 19.8
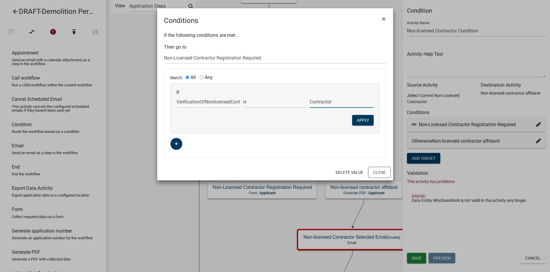
click at [305, 100] on div "If Choose... ALL_FEE_RECIPIENTS APPLICATION_ID APPLICATION_NUMBER APPLICATION_S…" at bounding box center [275, 99] width 200 height 18
click at [326, 106] on input "text" at bounding box center [342, 102] width 64 height 12
click at [279, 101] on select "is is not exists does not exist is greater than is less than contains does not …" at bounding box center [275, 102] width 64 height 12
click at [215, 101] on select "Choose... ALL_FEE_RECIPIENTS APPLICATION_ID APPLICATION_NUMBER APPLICATION_STAT…" at bounding box center [209, 102] width 64 height 12
click at [331, 102] on input "text" at bounding box center [342, 102] width 64 height 12
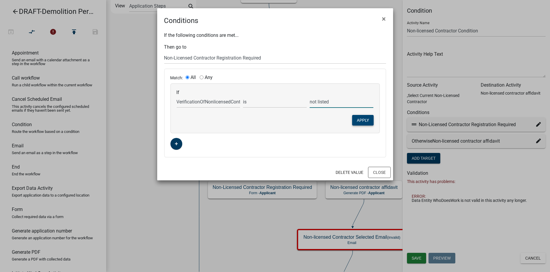
type input "not listed"
click at [356, 121] on button "Apply" at bounding box center [363, 120] width 22 height 11
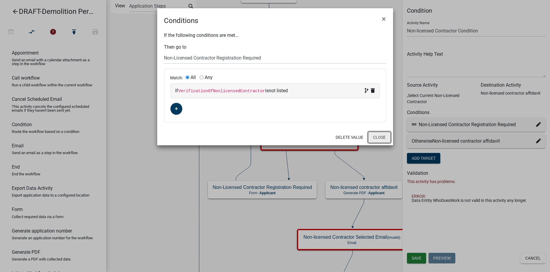
click at [372, 135] on button "Close" at bounding box center [379, 137] width 23 height 11
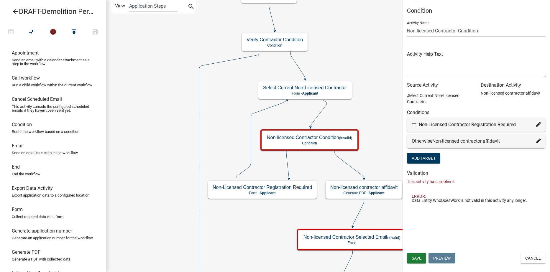
click at [540, 141] on icon at bounding box center [538, 141] width 5 height 5
select select "64: bd9987e9-6e41-4e1e-8e9f-073e8180e327"
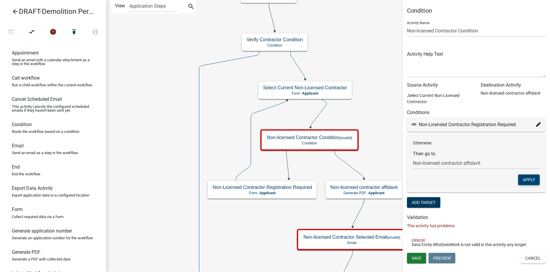
click at [528, 180] on button "Apply" at bounding box center [529, 180] width 22 height 11
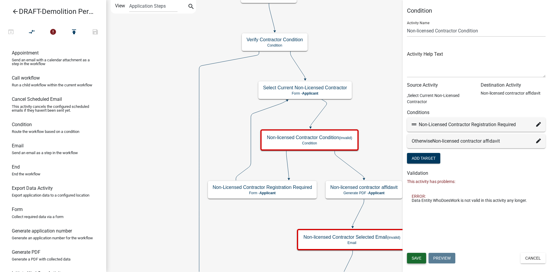
click at [418, 257] on span "Save" at bounding box center [417, 258] width 10 height 5
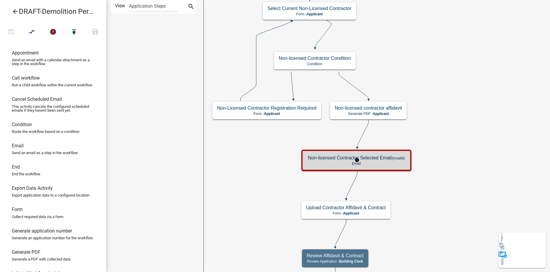
click at [331, 162] on p "Email" at bounding box center [356, 164] width 97 height 4
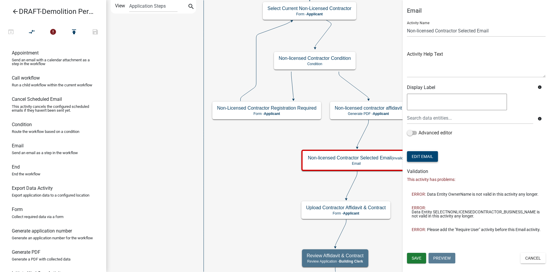
click at [426, 159] on button "Edit Email" at bounding box center [422, 156] width 31 height 11
select select "f8aedfd8-39b5-4d7f-8304-f16556aaf9a2"
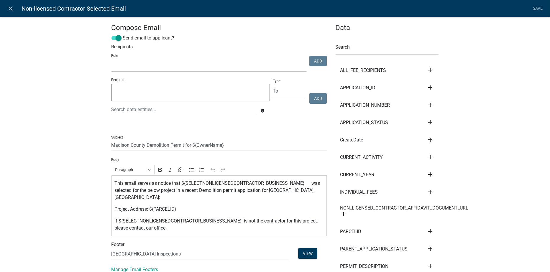
select select
drag, startPoint x: 223, startPoint y: 146, endPoint x: 191, endPoint y: 144, distance: 32.8
click at [191, 144] on input "Madison County Demolition Permit for ${OwnerName}" at bounding box center [218, 145] width 215 height 12
type input "Madison County Demolition Permit for"
click at [10, 9] on icon "close" at bounding box center [10, 8] width 7 height 7
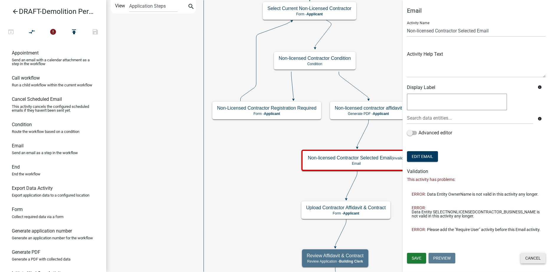
click at [535, 256] on button "Cancel" at bounding box center [532, 258] width 25 height 11
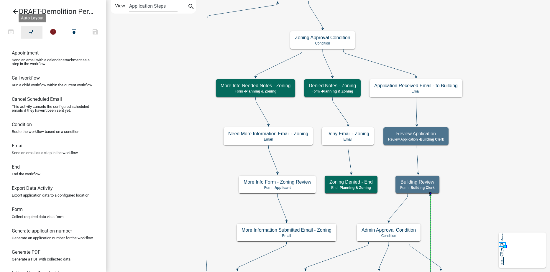
click at [30, 29] on icon "compare_arrows" at bounding box center [32, 32] width 7 height 8
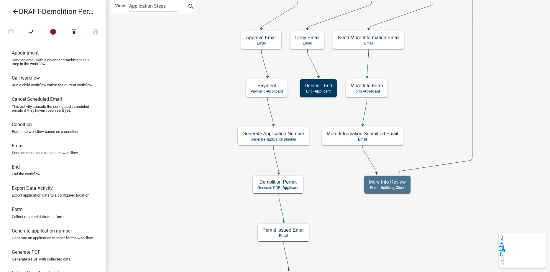
click at [16, 14] on icon "arrow_back" at bounding box center [15, 12] width 7 height 8
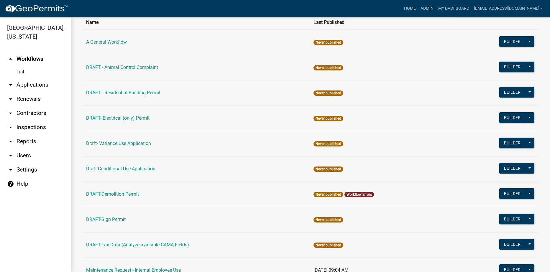
scroll to position [147, 0]
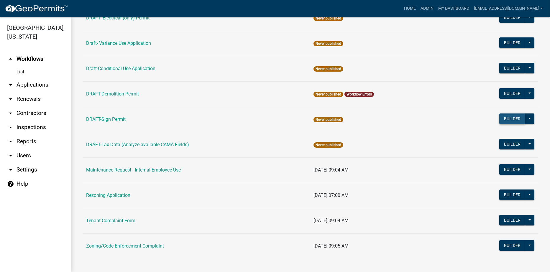
click at [505, 120] on button "Builder" at bounding box center [512, 119] width 26 height 11
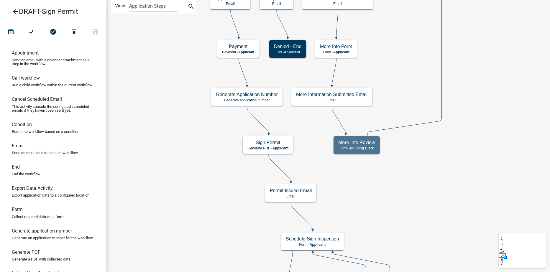
click at [13, 10] on icon "arrow_back" at bounding box center [15, 12] width 7 height 8
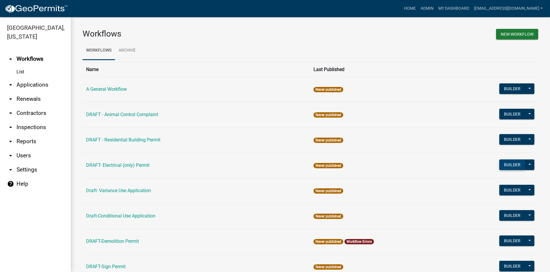
click at [500, 165] on button "Builder" at bounding box center [512, 165] width 26 height 11
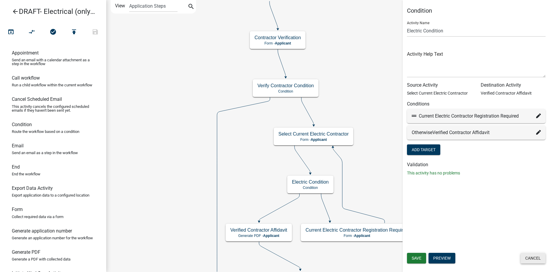
click at [531, 257] on button "Cancel" at bounding box center [532, 258] width 25 height 11
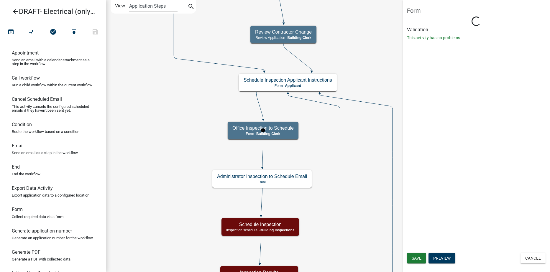
select select "A1034FF1-6D4F-4586-AA83-45D6433EEE28"
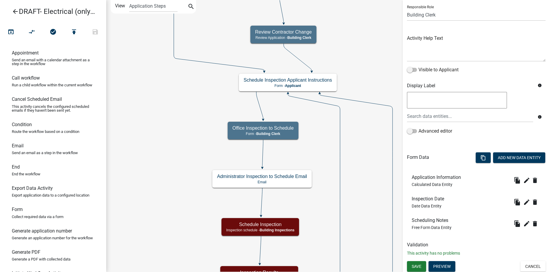
scroll to position [42, 0]
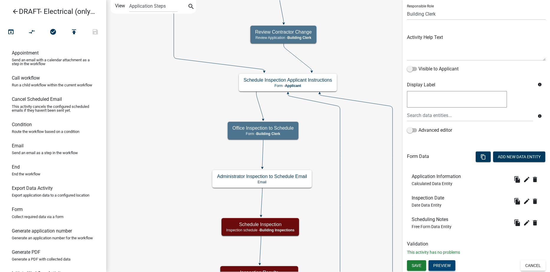
click at [439, 262] on button "Preview" at bounding box center [441, 265] width 27 height 11
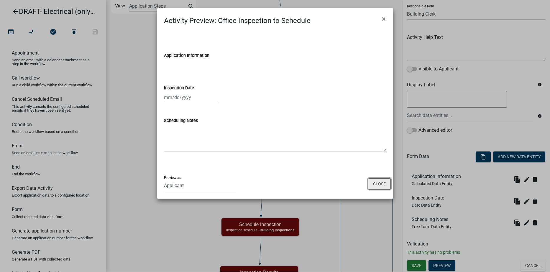
click at [383, 187] on button "Close" at bounding box center [379, 183] width 23 height 11
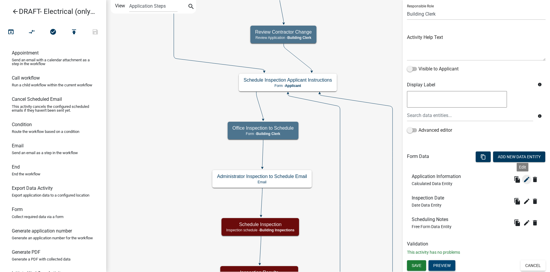
click at [523, 178] on icon "edit" at bounding box center [526, 179] width 7 height 7
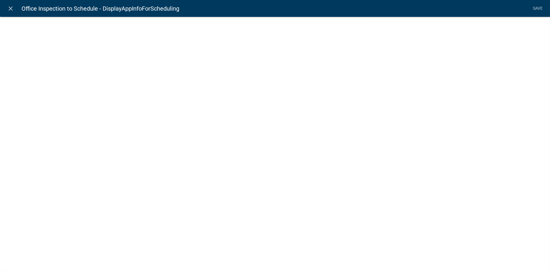
select select "calculated-value"
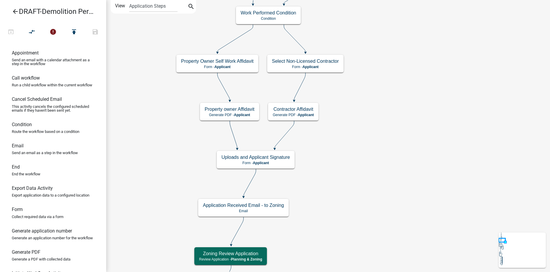
click at [14, 11] on icon "arrow_back" at bounding box center [15, 12] width 7 height 8
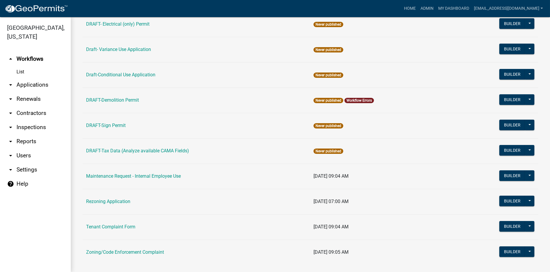
scroll to position [150, 0]
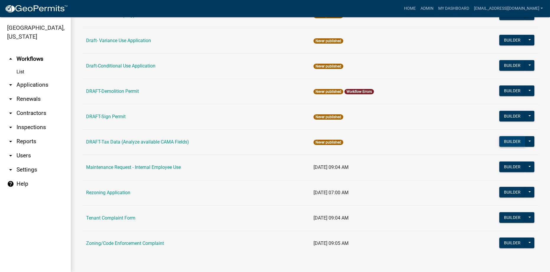
click at [499, 141] on button "Builder" at bounding box center [512, 141] width 26 height 11
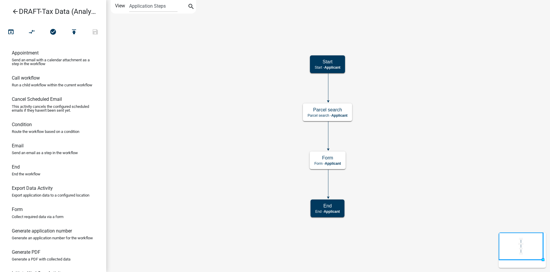
click at [15, 10] on icon "arrow_back" at bounding box center [15, 12] width 7 height 8
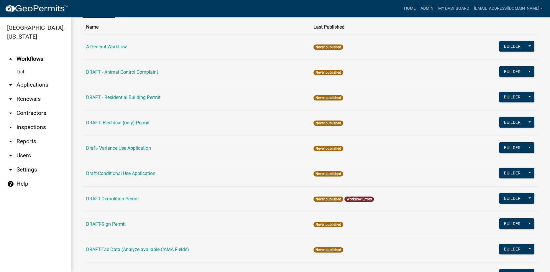
scroll to position [150, 0]
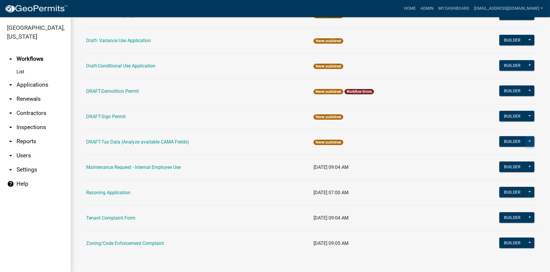
click at [526, 144] on button at bounding box center [529, 141] width 9 height 11
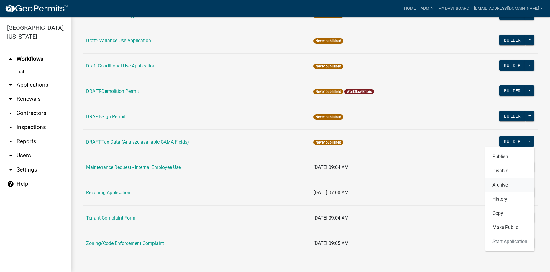
click at [501, 186] on button "Archive" at bounding box center [509, 185] width 49 height 14
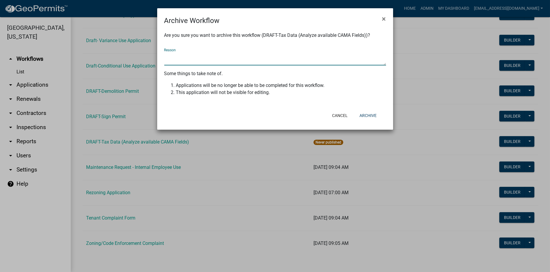
click at [238, 63] on textarea "Reason" at bounding box center [275, 59] width 222 height 14
type textarea "Not using"
click at [366, 112] on button "Archive" at bounding box center [368, 115] width 27 height 11
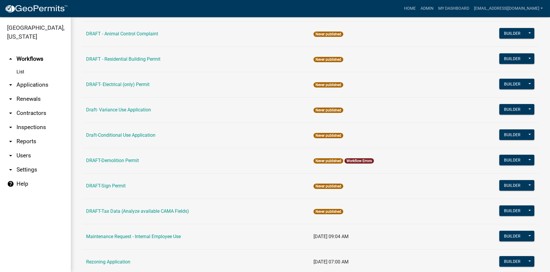
scroll to position [91, 0]
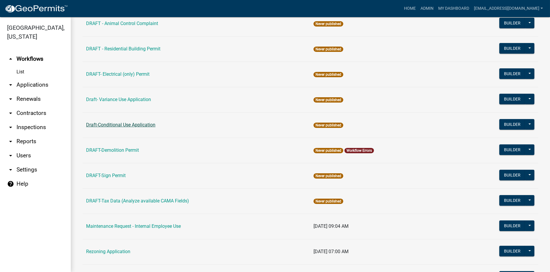
click at [133, 124] on link "Draft-Conditional Use Application" at bounding box center [120, 125] width 69 height 6
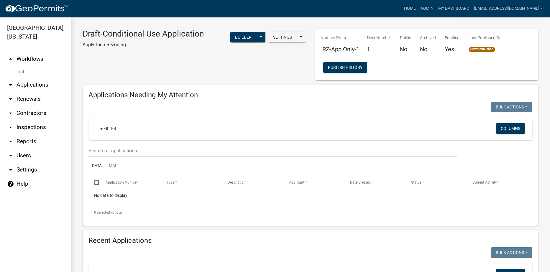
click at [28, 60] on link "arrow_drop_up Workflows" at bounding box center [35, 59] width 71 height 14
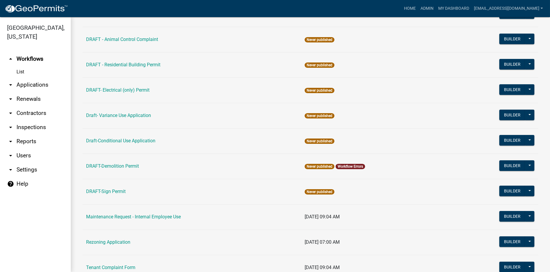
scroll to position [118, 0]
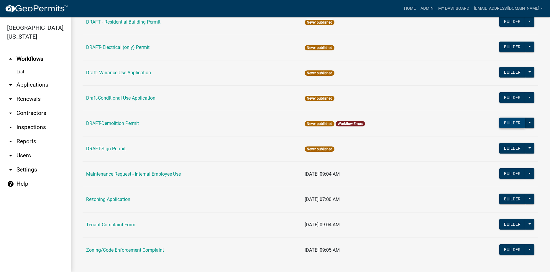
click at [501, 122] on button "Builder" at bounding box center [512, 123] width 26 height 11
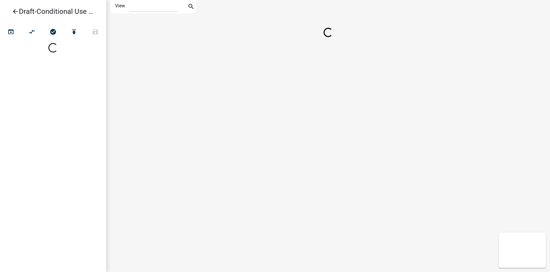
select select "1"
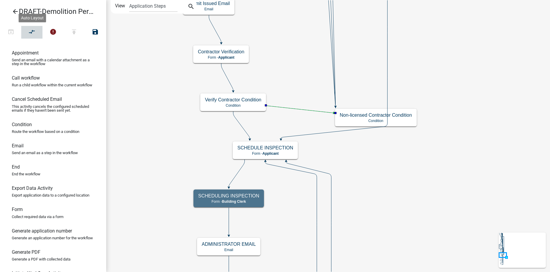
click at [35, 33] on icon "compare_arrows" at bounding box center [32, 32] width 7 height 8
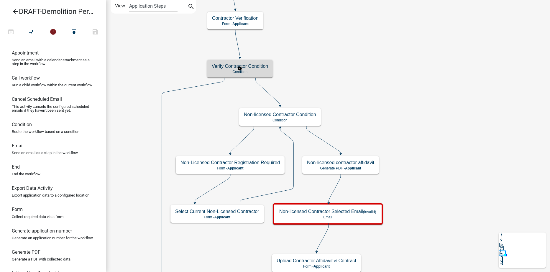
click at [224, 72] on p "Condition" at bounding box center [240, 72] width 56 height 4
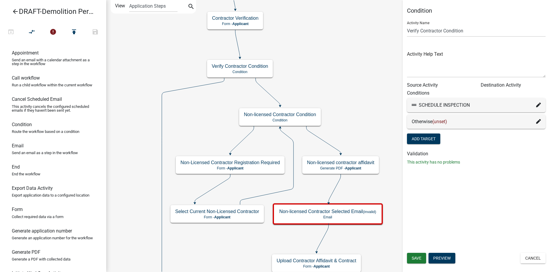
click at [539, 122] on icon at bounding box center [538, 121] width 5 height 5
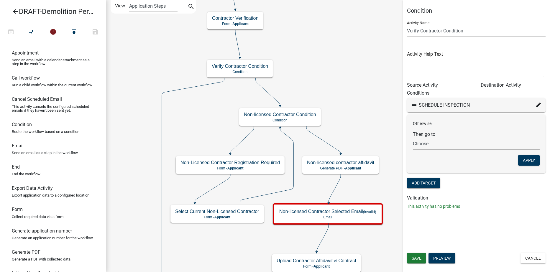
click at [462, 146] on select "Choose... Start Applicant Login Applicant and Demolition Information Building R…" at bounding box center [476, 144] width 127 height 12
select select "68: fb994245-60a3-41fd-b01b-5acbee07cd33"
click at [413, 138] on select "Choose... Start Applicant Login Applicant and Demolition Information Building R…" at bounding box center [476, 144] width 127 height 12
click at [522, 159] on button "Apply" at bounding box center [529, 160] width 22 height 11
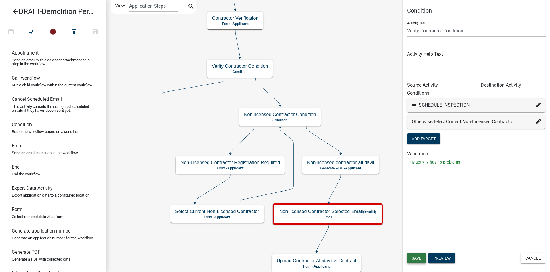
click at [413, 258] on span "Save" at bounding box center [417, 258] width 10 height 5
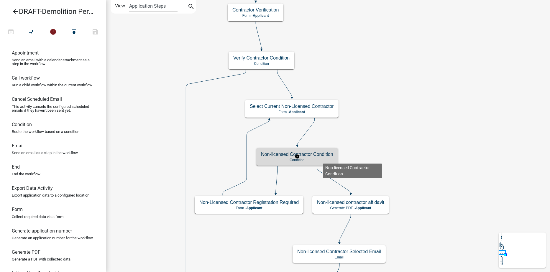
click at [323, 159] on p "Condition" at bounding box center [297, 160] width 72 height 4
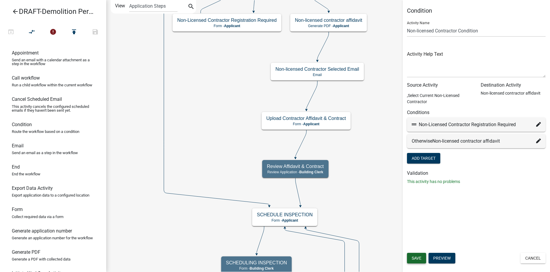
drag, startPoint x: 415, startPoint y: 258, endPoint x: 405, endPoint y: 200, distance: 58.8
click at [415, 258] on span "Save" at bounding box center [417, 258] width 10 height 5
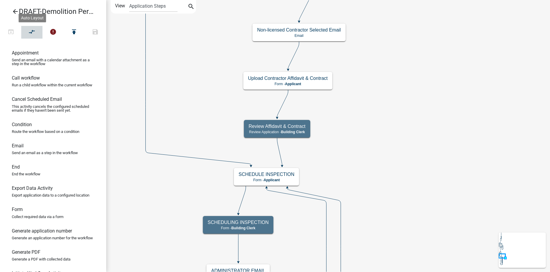
click at [32, 33] on icon "compare_arrows" at bounding box center [32, 32] width 7 height 8
click at [53, 32] on icon "error" at bounding box center [53, 32] width 7 height 8
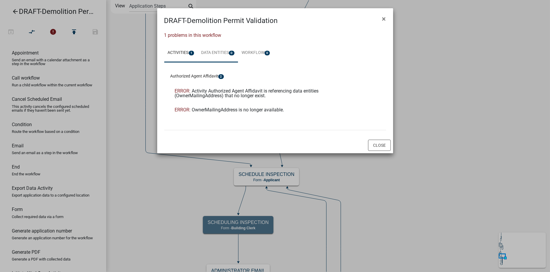
click at [220, 53] on link "Data Entities 0" at bounding box center [218, 53] width 40 height 19
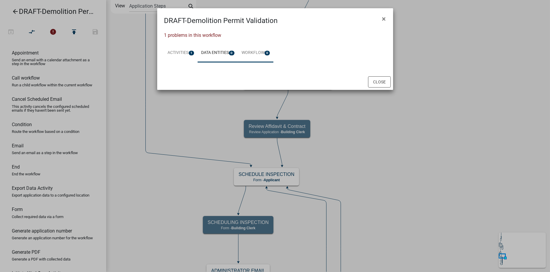
click at [254, 53] on link "Workflow 0" at bounding box center [256, 53] width 36 height 19
click at [180, 51] on link "Activities 1" at bounding box center [181, 53] width 34 height 19
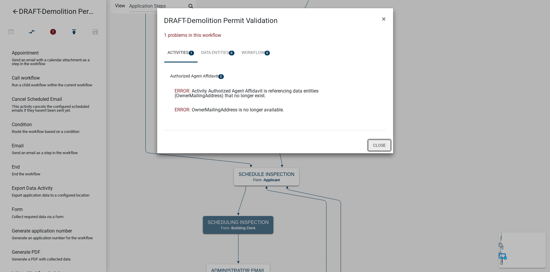
click at [385, 146] on button "Close" at bounding box center [379, 145] width 23 height 11
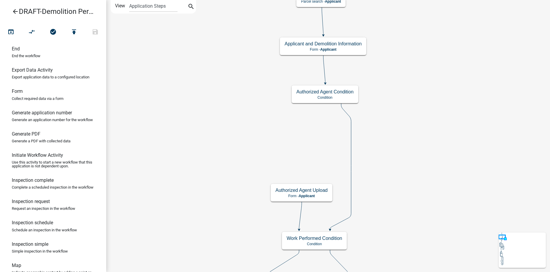
scroll to position [98, 0]
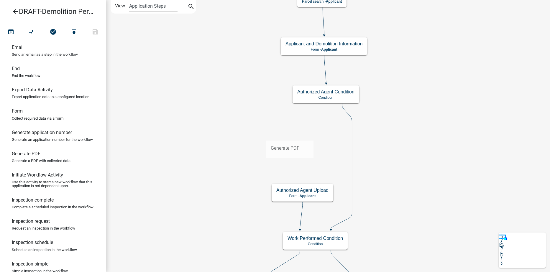
drag, startPoint x: 29, startPoint y: 169, endPoint x: 267, endPoint y: 134, distance: 240.5
click at [267, 134] on div "arrow_back DRAFT-Demolition Permit open_in_browser compare_arrows check_circle …" at bounding box center [275, 136] width 550 height 272
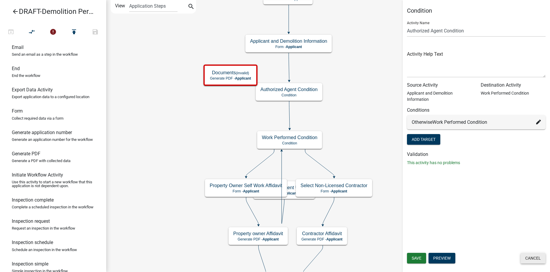
click at [531, 258] on button "Cancel" at bounding box center [532, 258] width 25 height 11
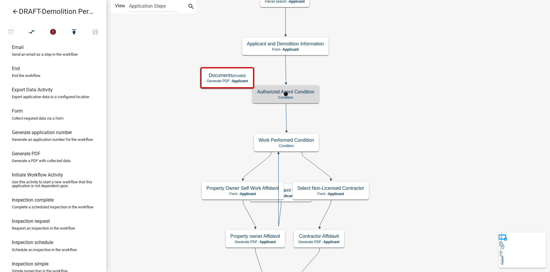
click at [304, 92] on h5 "Authorized Agent Condition" at bounding box center [285, 92] width 57 height 6
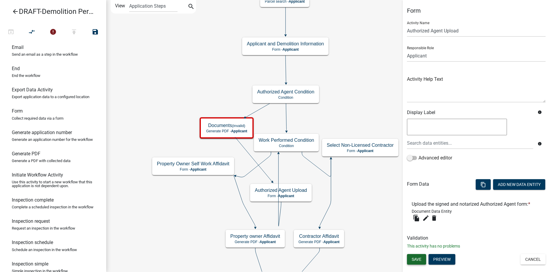
click at [417, 257] on span "Save" at bounding box center [417, 259] width 10 height 5
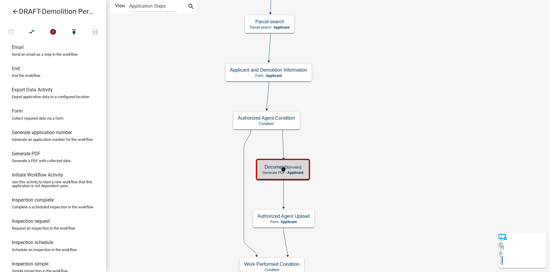
click at [299, 171] on span "Applicant" at bounding box center [295, 173] width 16 height 4
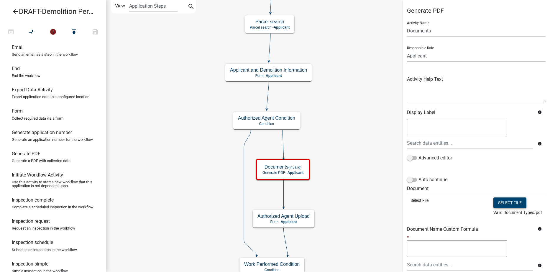
click at [499, 202] on button "Select file" at bounding box center [509, 203] width 33 height 11
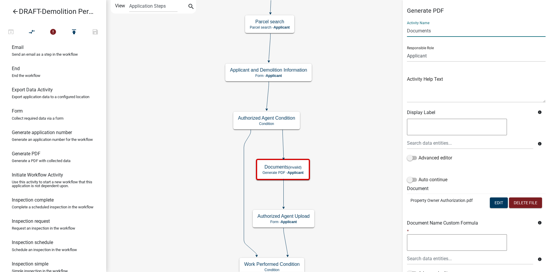
drag, startPoint x: 434, startPoint y: 31, endPoint x: 402, endPoint y: 29, distance: 31.3
click at [402, 29] on div "Generate PDF Activity Name Documents Responsible Role Applicant Code Enforcemen…" at bounding box center [475, 174] width 147 height 335
click at [470, 81] on textarea at bounding box center [476, 89] width 139 height 28
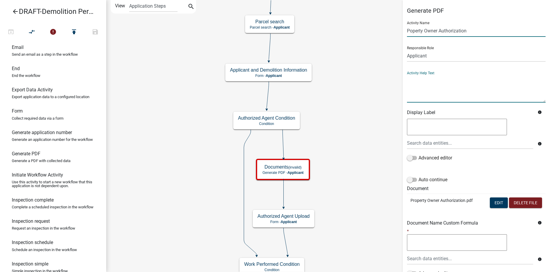
click at [410, 30] on input "Poperty Owner Authorization" at bounding box center [476, 31] width 139 height 12
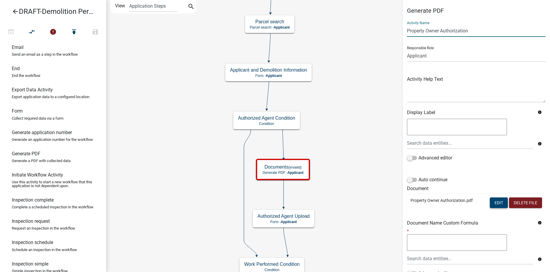
type input "Property Owner Authorization"
click at [491, 204] on button "Edit" at bounding box center [499, 203] width 18 height 11
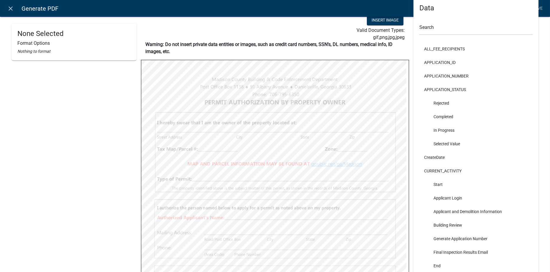
scroll to position [29, 0]
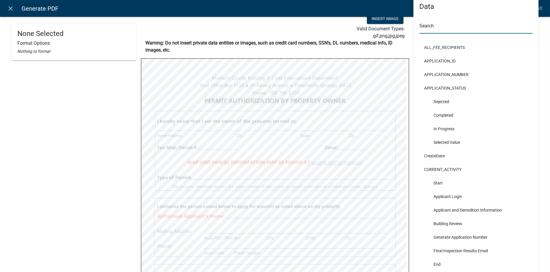
click at [437, 27] on input "text" at bounding box center [475, 28] width 113 height 12
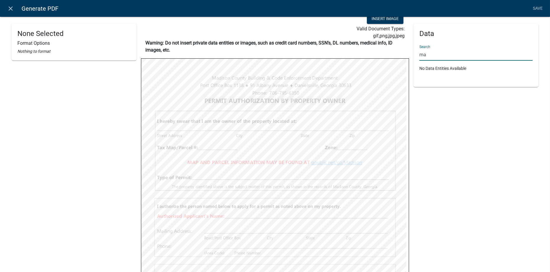
type input "m"
type input "o"
type input "p"
type input "par"
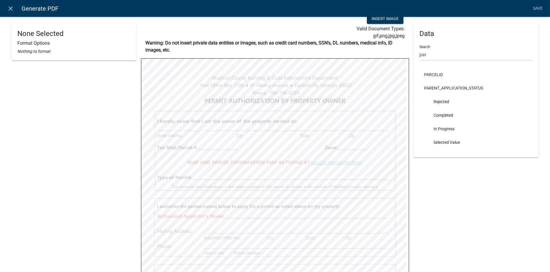
select select
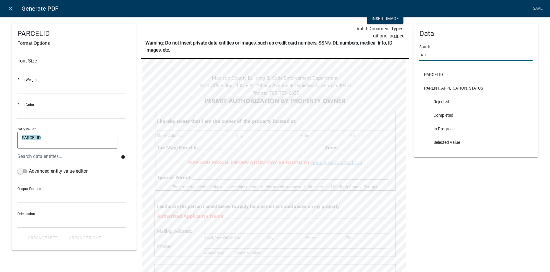
click at [433, 55] on input "par" at bounding box center [475, 55] width 113 height 12
type input "p"
type input "z"
type input "p"
type input "applica"
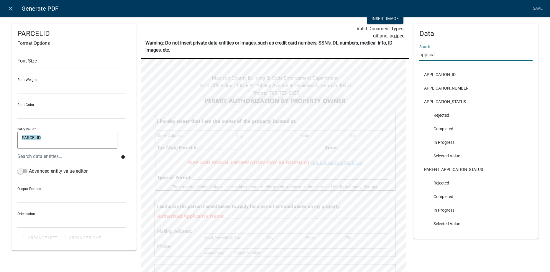
drag, startPoint x: 433, startPoint y: 55, endPoint x: 414, endPoint y: 54, distance: 18.9
click at [414, 54] on div "Data Search applica APPLICATION_ID APPLICATION_NUMBER APPLICATION_STATUS Reject…" at bounding box center [475, 131] width 125 height 215
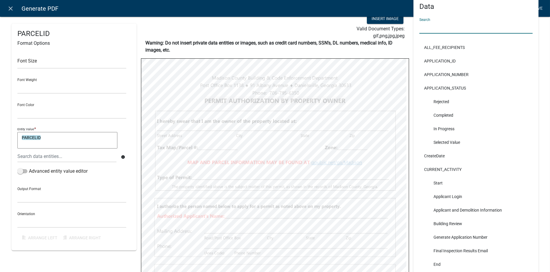
click at [537, 6] on link "Save" at bounding box center [537, 8] width 15 height 11
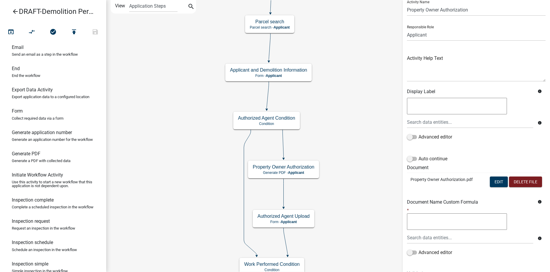
scroll to position [50, 0]
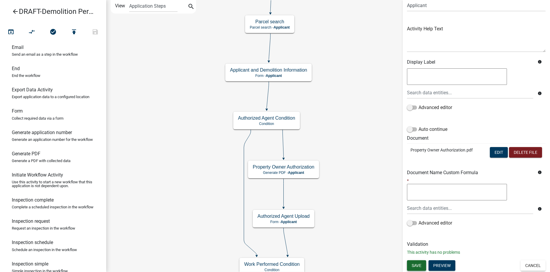
click at [418, 264] on span "Save" at bounding box center [417, 265] width 10 height 5
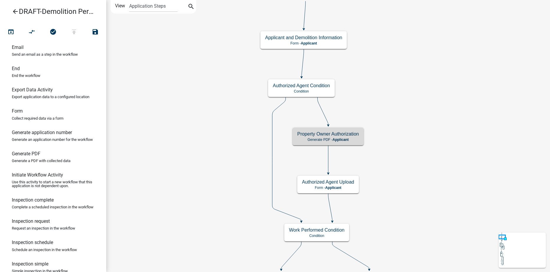
scroll to position [0, 0]
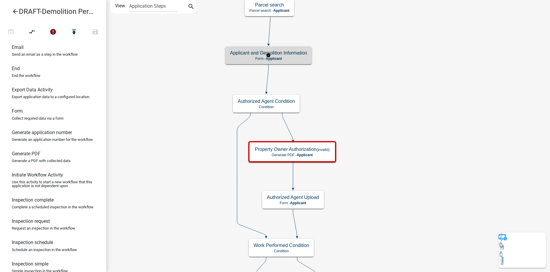
click at [300, 58] on p "Form - Applicant" at bounding box center [268, 59] width 77 height 4
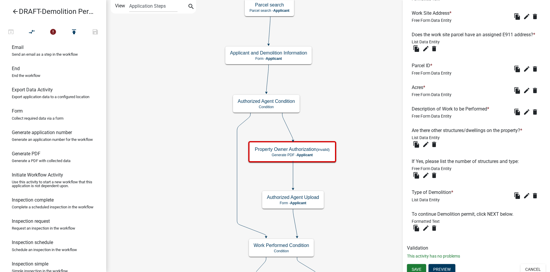
scroll to position [459, 0]
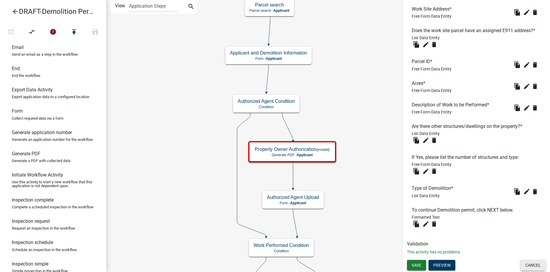
click at [527, 266] on button "Cancel" at bounding box center [532, 265] width 25 height 11
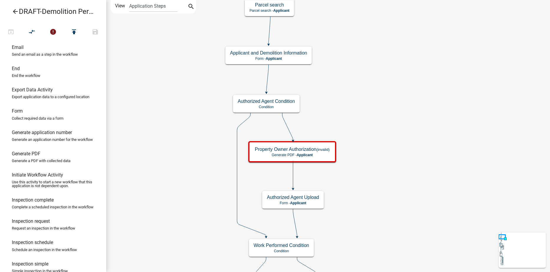
scroll to position [0, 0]
click at [287, 105] on p "Condition" at bounding box center [266, 107] width 57 height 4
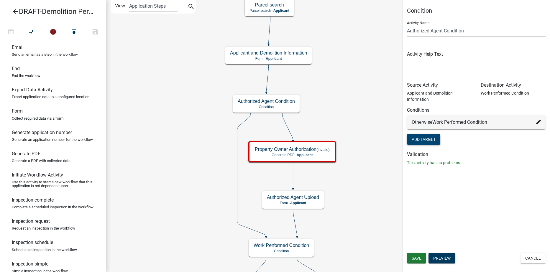
click at [430, 138] on button "Add Target" at bounding box center [423, 139] width 33 height 11
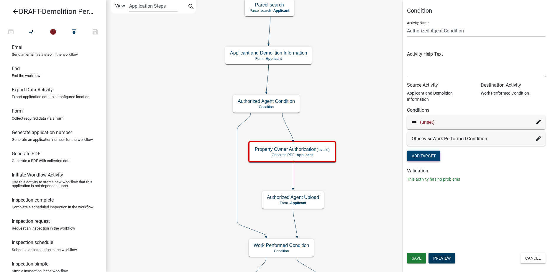
click at [538, 121] on icon at bounding box center [538, 122] width 5 height 5
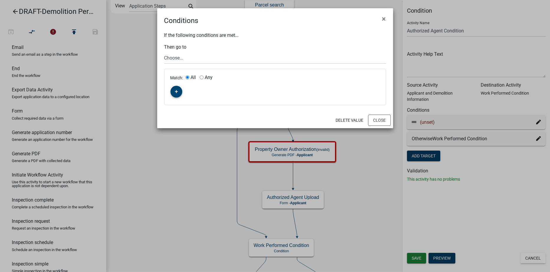
click at [173, 89] on button "button" at bounding box center [176, 92] width 12 height 12
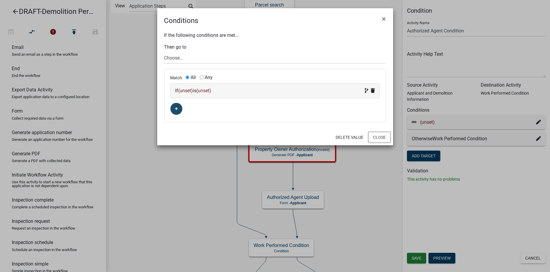
click at [183, 89] on span "(unset)" at bounding box center [185, 91] width 15 height 6
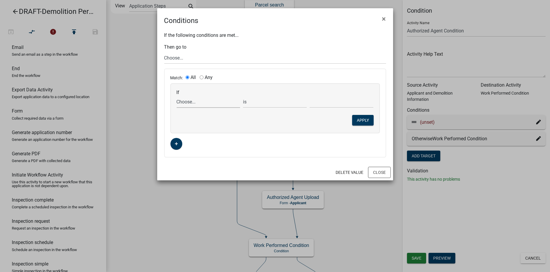
click at [186, 101] on select "Choose... Acres ALL_FEE_RECIPIENTS APPLICANT_CITY APPLICANT_EMAIL_ADDRESS APPLI…" at bounding box center [209, 102] width 64 height 12
select select "137: WhoDoesWork"
click at [177, 96] on select "Choose... Acres ALL_FEE_RECIPIENTS APPLICANT_CITY APPLICANT_EMAIL_ADDRESS APPLI…" at bounding box center [209, 102] width 64 height 12
click at [328, 101] on select "Choose... Contractor Property Owner" at bounding box center [342, 102] width 64 height 12
select select "1: Contractor"
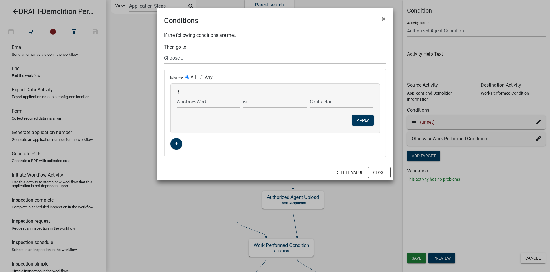
click at [310, 96] on select "Choose... Contractor Property Owner" at bounding box center [342, 102] width 64 height 12
click at [181, 58] on select "Choose... Start Applicant Login Building Review Generate Application Number Fin…" at bounding box center [275, 58] width 222 height 12
select select "67: bef8e25a-6d89-4287-be80-257ea02889ce"
click at [164, 52] on select "Choose... Start Applicant Login Building Review Generate Application Number Fin…" at bounding box center [275, 58] width 222 height 12
click at [362, 120] on button "Apply" at bounding box center [363, 120] width 22 height 11
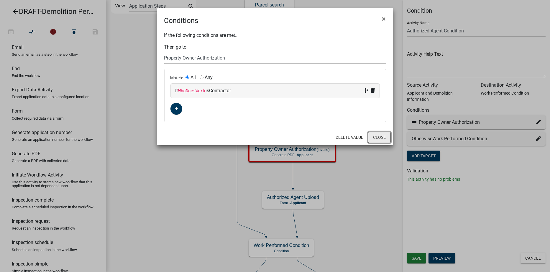
click at [377, 137] on button "Close" at bounding box center [379, 137] width 23 height 11
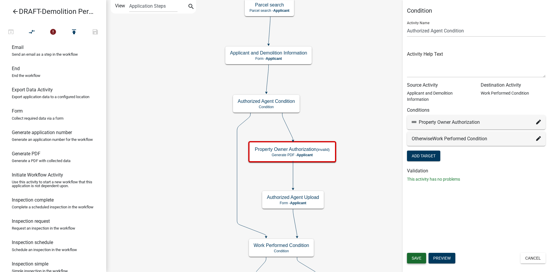
click at [411, 259] on button "Save" at bounding box center [416, 258] width 19 height 11
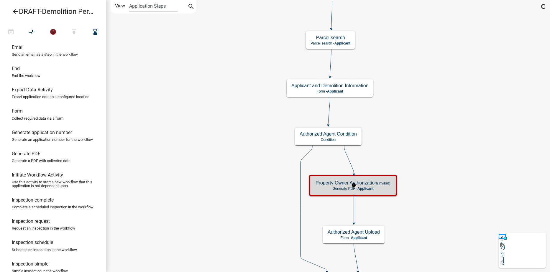
click at [376, 188] on p "Generate PDF - Applicant" at bounding box center [352, 189] width 75 height 4
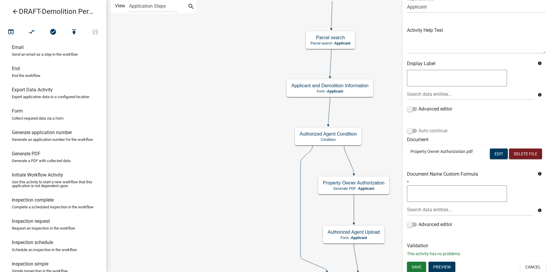
scroll to position [50, 0]
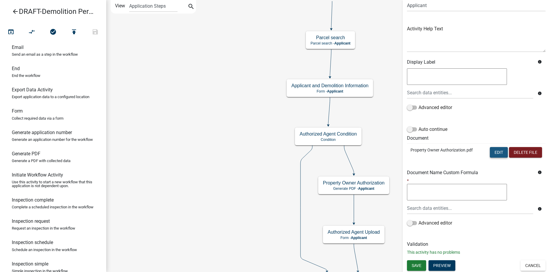
click at [490, 154] on button "Edit" at bounding box center [499, 152] width 18 height 11
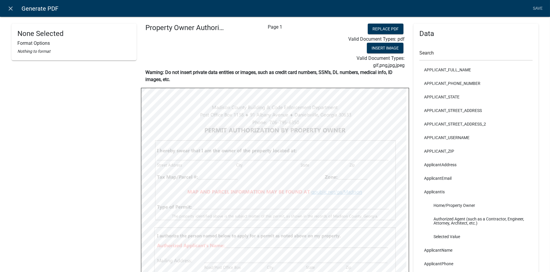
scroll to position [88, 0]
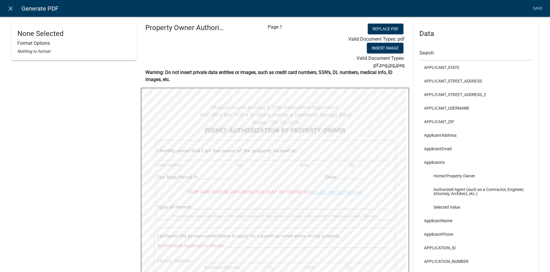
select select
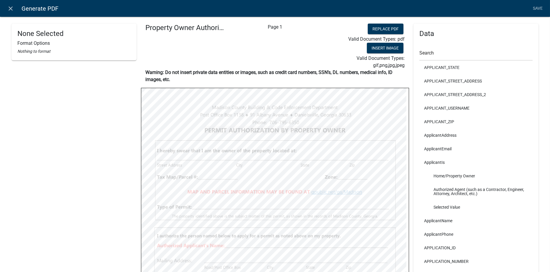
select select
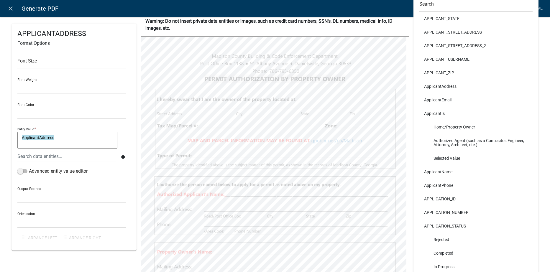
scroll to position [59, 0]
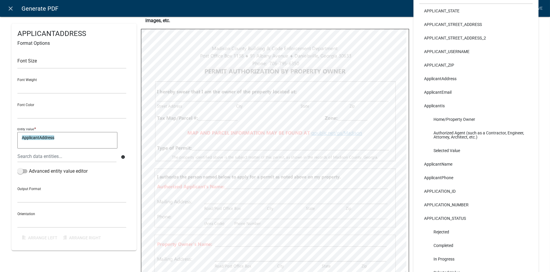
select select
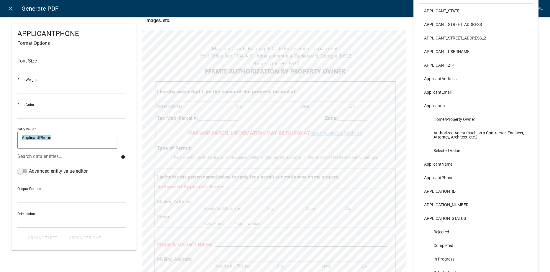
select select
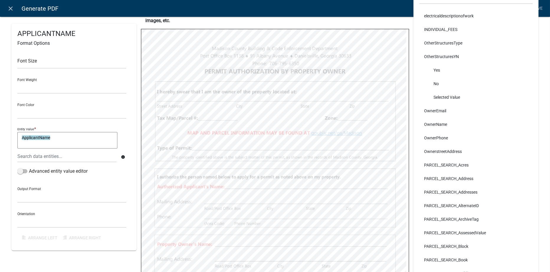
scroll to position [1474, 0]
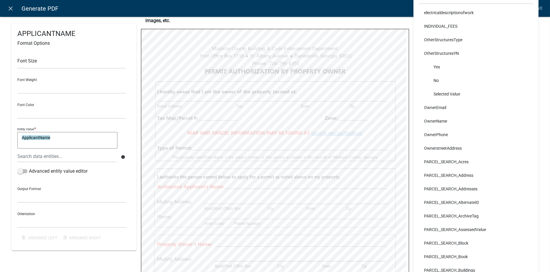
select select
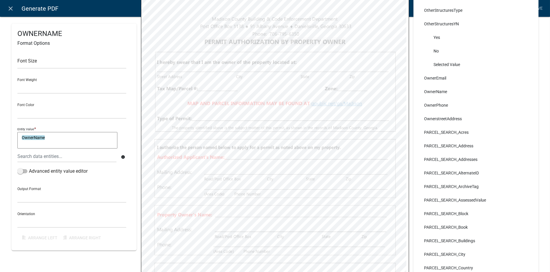
select select
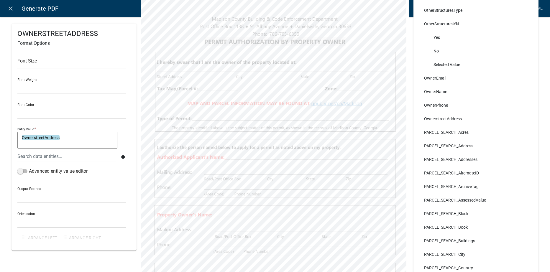
select select
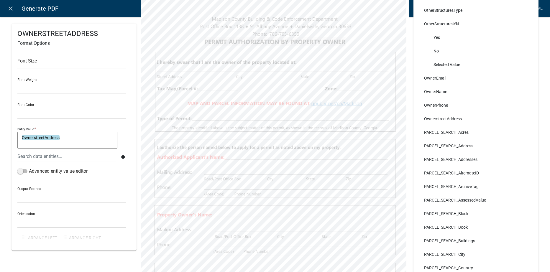
select select
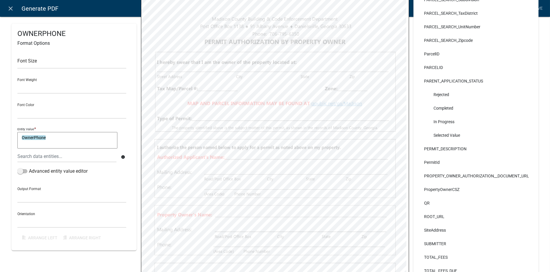
scroll to position [2654, 0]
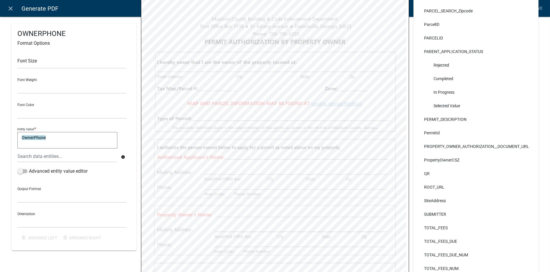
select select
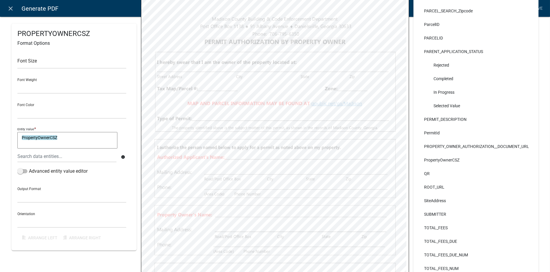
select select
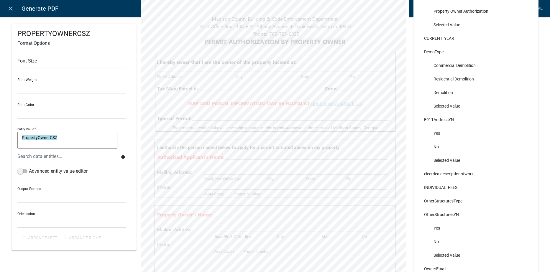
scroll to position [1277, 0]
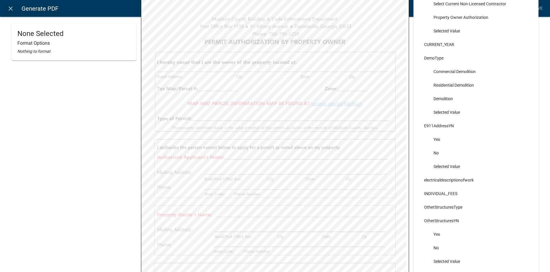
select select
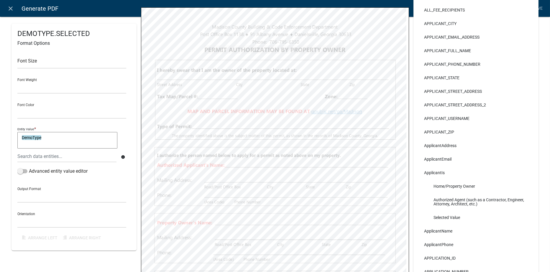
scroll to position [0, 0]
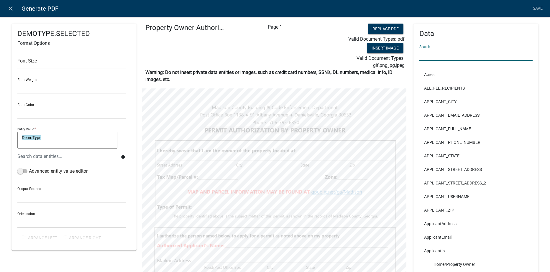
click at [430, 56] on input "text" at bounding box center [475, 55] width 113 height 12
type input "z"
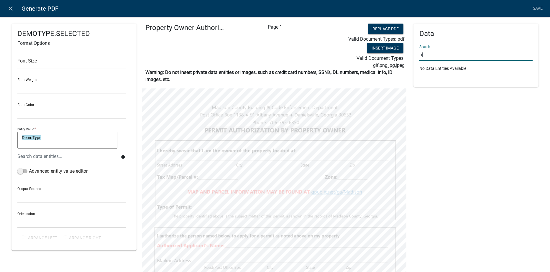
type input "p"
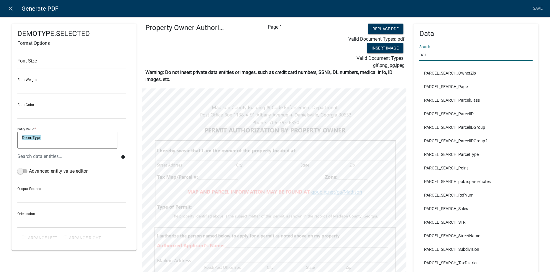
scroll to position [834, 0]
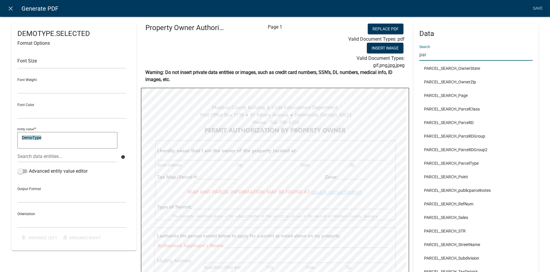
type input "par"
select select
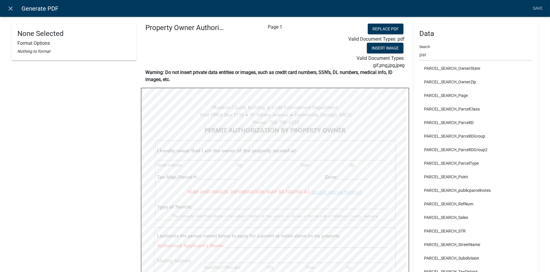
select select
click at [538, 8] on link "Save" at bounding box center [537, 8] width 15 height 11
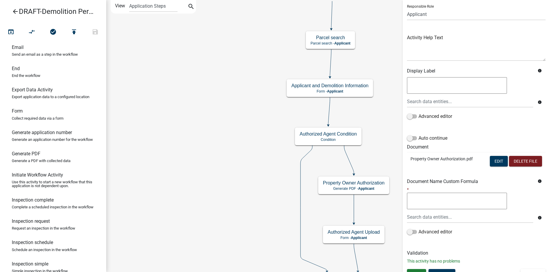
scroll to position [50, 0]
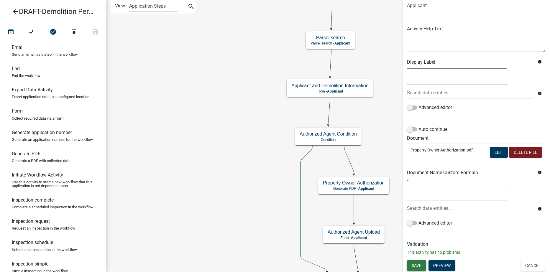
click at [416, 267] on span "Save" at bounding box center [417, 265] width 10 height 5
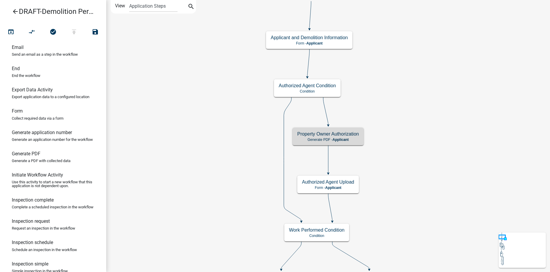
scroll to position [0, 0]
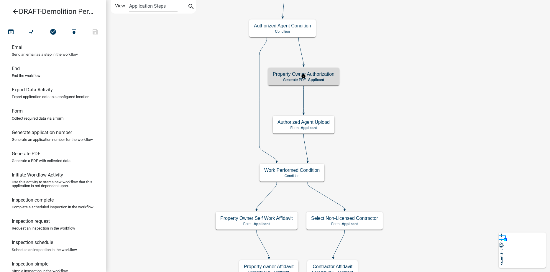
click at [329, 78] on p "Generate PDF - Applicant" at bounding box center [304, 80] width 62 height 4
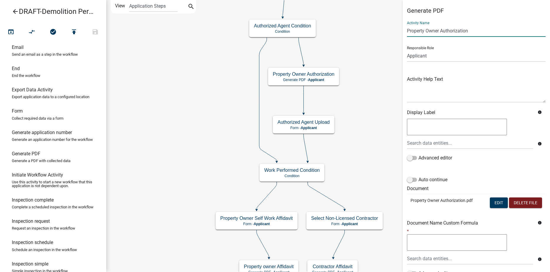
drag, startPoint x: 469, startPoint y: 31, endPoint x: 405, endPoint y: 29, distance: 63.4
click at [405, 29] on div "Generate PDF Activity Name Property Owner Authorization Responsible Role Applic…" at bounding box center [475, 159] width 147 height 304
type input "Authorized Agent Affidavit"
click at [489, 150] on div "info" at bounding box center [476, 136] width 142 height 37
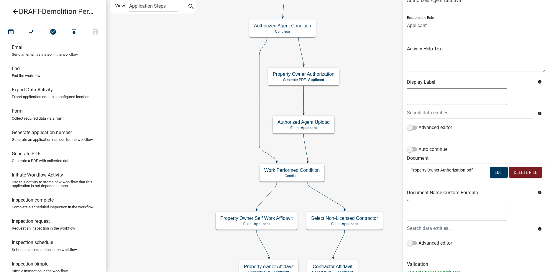
scroll to position [50, 0]
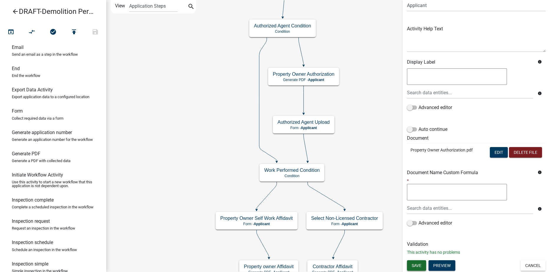
drag, startPoint x: 420, startPoint y: 263, endPoint x: 401, endPoint y: 210, distance: 56.1
click at [420, 263] on span "Save" at bounding box center [417, 265] width 10 height 5
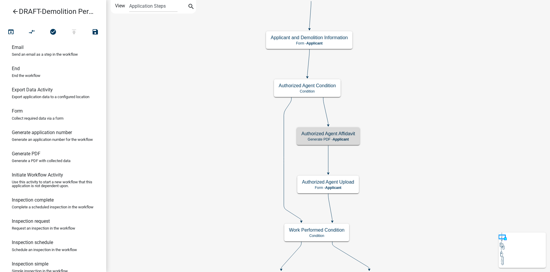
scroll to position [0, 0]
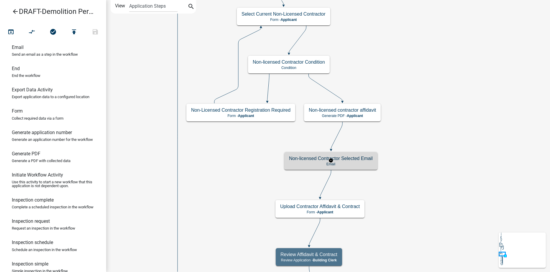
click at [364, 160] on h5 "Non-licensed Contractor Selected Email" at bounding box center [331, 159] width 84 height 6
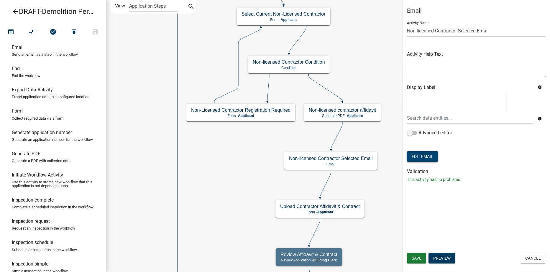
click at [431, 158] on button "Edit Email" at bounding box center [422, 156] width 31 height 11
select select "f8aedfd8-39b5-4d7f-8304-f16556aaf9a2"
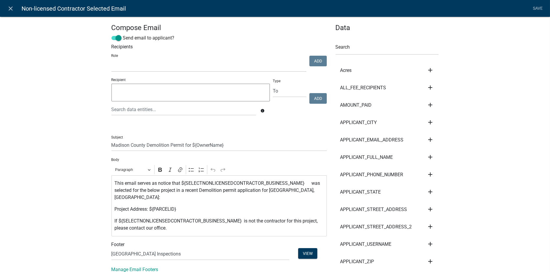
scroll to position [29, 0]
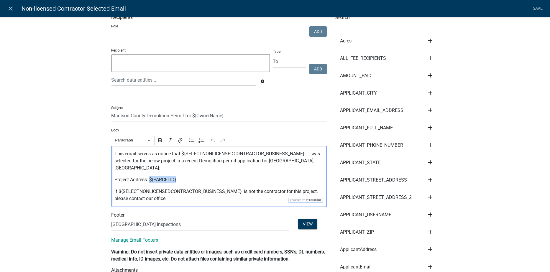
drag, startPoint x: 169, startPoint y: 175, endPoint x: 148, endPoint y: 176, distance: 20.7
click at [148, 176] on p "Project Address: ${PARCELID}" at bounding box center [218, 179] width 209 height 7
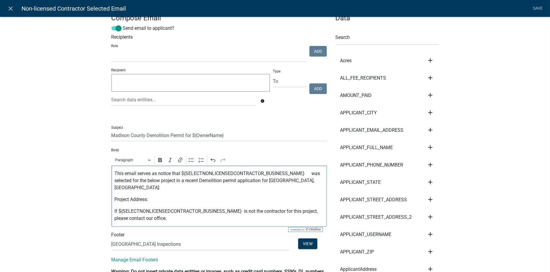
scroll to position [0, 0]
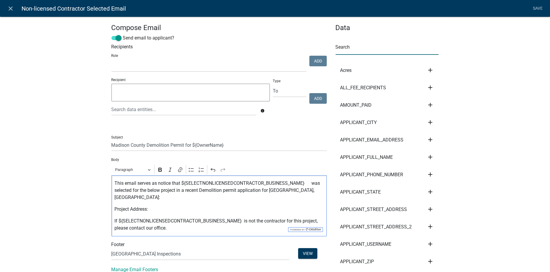
click at [353, 53] on input "text" at bounding box center [387, 49] width 103 height 12
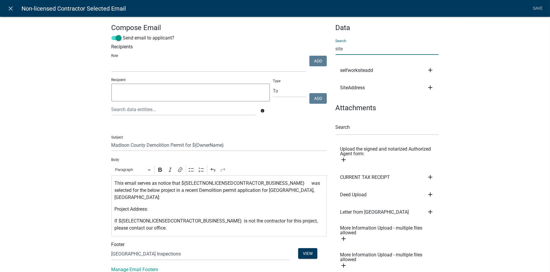
type input "site"
click at [428, 85] on icon "add" at bounding box center [430, 87] width 7 height 7
click at [432, 106] on button "Body" at bounding box center [450, 108] width 47 height 14
click at [537, 8] on link "Save" at bounding box center [537, 8] width 15 height 11
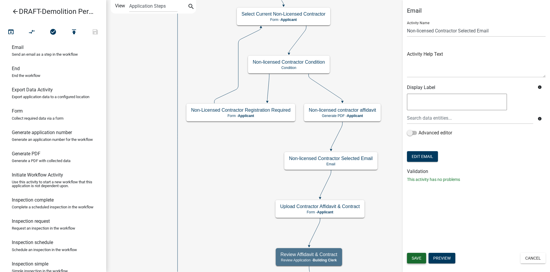
click at [414, 260] on span "Save" at bounding box center [417, 258] width 10 height 5
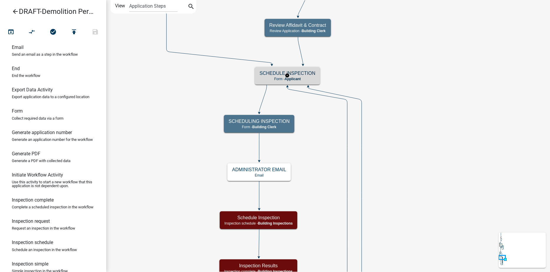
click at [300, 76] on div "SCHEDULE INSPECTION Form - Applicant" at bounding box center [287, 76] width 65 height 18
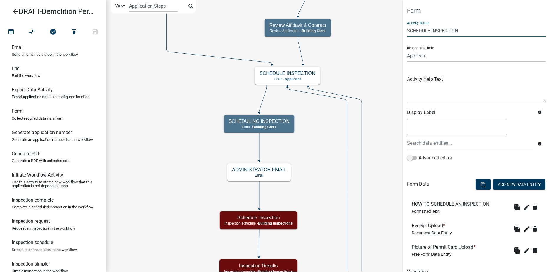
drag, startPoint x: 456, startPoint y: 30, endPoint x: 401, endPoint y: 34, distance: 54.9
click at [401, 34] on main "Start Start - Applicant Applicant Login Require user Applicant and Demolition I…" at bounding box center [328, 136] width 444 height 272
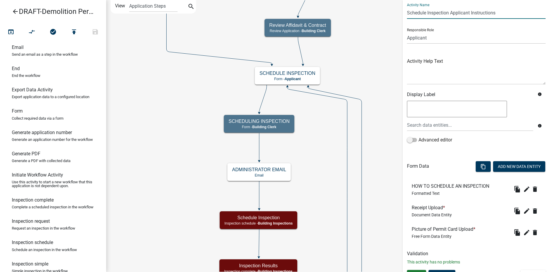
scroll to position [28, 0]
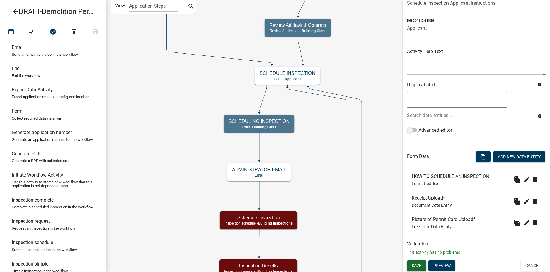
type input "Schedule Inspection Applicant Instructions"
click at [419, 267] on span "Save" at bounding box center [417, 265] width 10 height 5
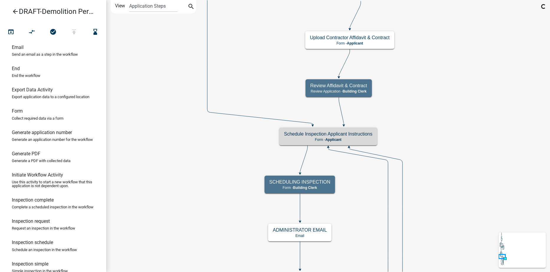
scroll to position [0, 0]
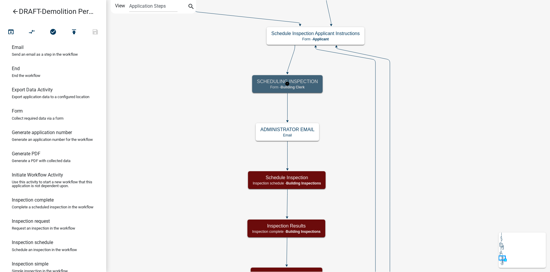
click at [310, 87] on p "Form - Building Clerk" at bounding box center [287, 87] width 61 height 4
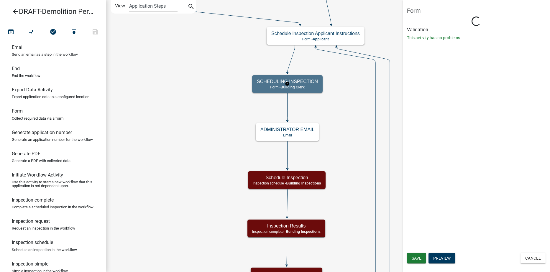
select select "A1034FF1-6D4F-4586-AA83-45D6433EEE28"
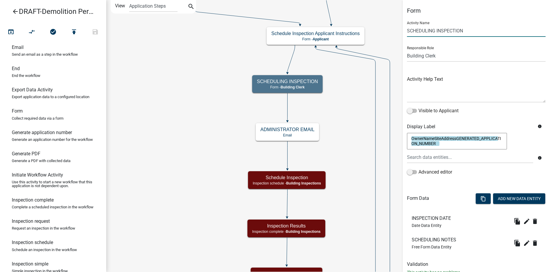
click at [407, 30] on input "SCHEDULING INSPECTION" at bounding box center [476, 31] width 139 height 12
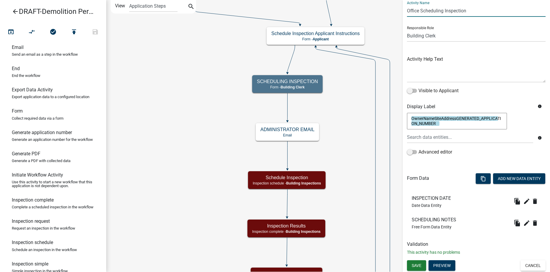
type input "Office Scheduling Inspection"
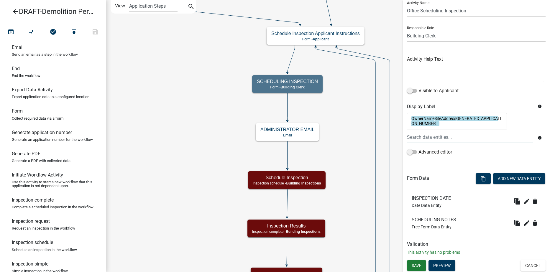
drag, startPoint x: 445, startPoint y: 126, endPoint x: 408, endPoint y: 118, distance: 37.6
click at [408, 118] on textarea "OwnerNameSiteAddressGENERATED_APPLICATION_NUMBER" at bounding box center [457, 121] width 100 height 17
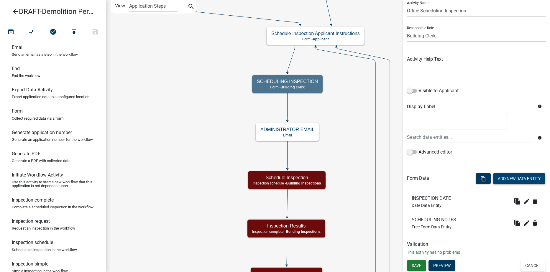
click at [503, 178] on button "Add New Data Entity" at bounding box center [519, 178] width 52 height 11
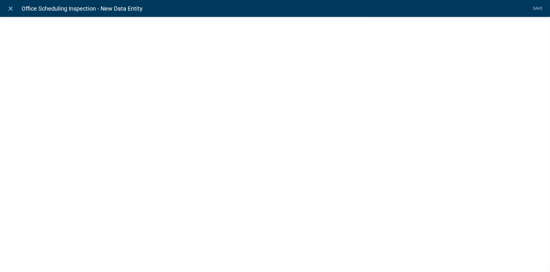
select select
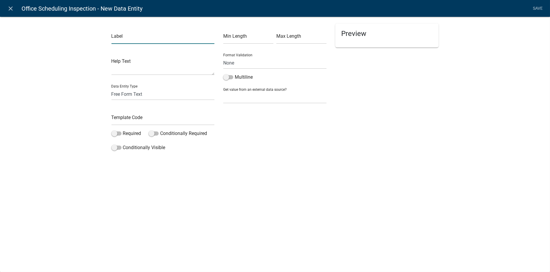
click at [134, 40] on input "text" at bounding box center [162, 38] width 103 height 12
type input "Applicant Information"
click at [136, 96] on select "Free Form Text Document Display Entity Value Fee Numeric Data Date Map Sketch D…" at bounding box center [162, 94] width 103 height 12
select select "rich-text"
click at [111, 88] on select "Free Form Text Document Display Entity Value Fee Numeric Data Date Map Sketch D…" at bounding box center [162, 94] width 103 height 12
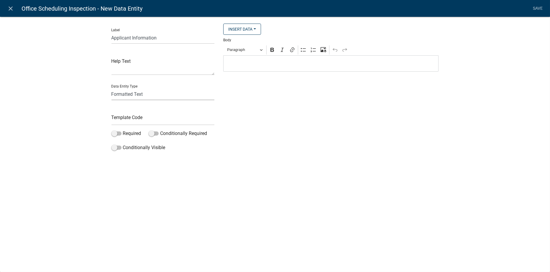
click at [145, 93] on select "Free Form Text Document Display Entity Value Fee Numeric Data Date Map Sketch D…" at bounding box center [162, 94] width 103 height 12
select select "free-form-text"
click at [111, 88] on select "Free Form Text Document Display Entity Value Fee Numeric Data Date Map Sketch D…" at bounding box center [162, 94] width 103 height 12
select select
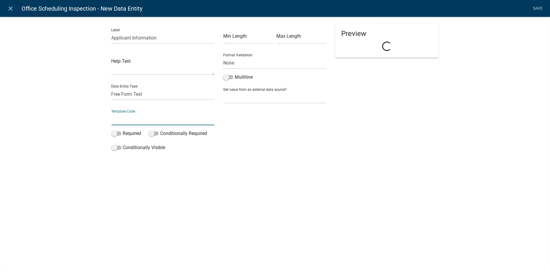
drag, startPoint x: 134, startPoint y: 110, endPoint x: 130, endPoint y: 118, distance: 8.8
click at [130, 118] on input "text" at bounding box center [162, 119] width 103 height 12
type input "ApplicantInformationBC"
click at [242, 96] on select "None Parcel search Applicant Data" at bounding box center [274, 97] width 103 height 12
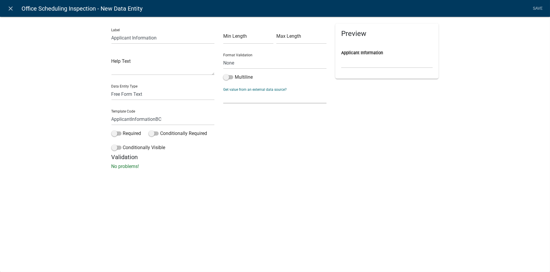
select select "2: Object"
click at [223, 91] on select "None Parcel search Applicant Data" at bounding box center [274, 97] width 103 height 12
click at [249, 124] on select "Full Name Username Email Address Street Address Street Address 2 City State Zip…" at bounding box center [275, 123] width 98 height 12
click at [226, 117] on select "Full Name Username Email Address Street Address Street Address 2 City State Zip…" at bounding box center [275, 123] width 98 height 12
click at [251, 126] on select "Full Name Username Email Address Street Address Street Address 2 City State Zip…" at bounding box center [275, 123] width 98 height 12
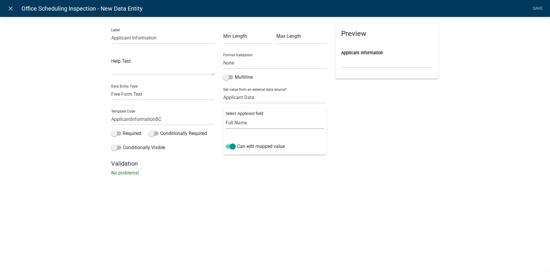
click at [252, 124] on select "Full Name Username Email Address Street Address Street Address 2 City State Zip…" at bounding box center [275, 123] width 98 height 12
click at [226, 117] on select "Full Name Username Email Address Street Address Street Address 2 City State Zip…" at bounding box center [275, 123] width 98 height 12
click at [259, 125] on select "Full Name Username Email Address Street Address Street Address 2 City State Zip…" at bounding box center [275, 123] width 98 height 12
click at [233, 77] on span at bounding box center [228, 77] width 10 height 4
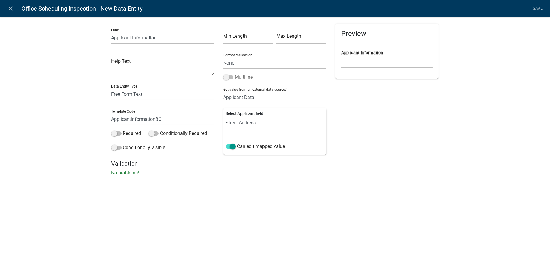
click at [235, 74] on input "Multiline" at bounding box center [235, 74] width 0 height 0
click at [260, 99] on select "None Parcel search Applicant Data" at bounding box center [274, 97] width 103 height 12
click at [223, 91] on select "None Parcel search Applicant Data" at bounding box center [274, 97] width 103 height 12
click at [251, 122] on select "Full Name Username Email Address Street Address Street Address 2 City State Zip…" at bounding box center [275, 123] width 98 height 12
select select "0: Object"
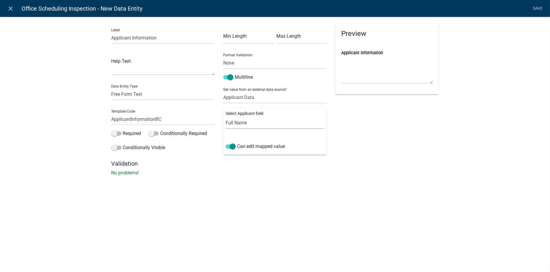
click at [226, 117] on select "Full Name Username Email Address Street Address Street Address 2 City State Zip…" at bounding box center [275, 123] width 98 height 12
click at [136, 93] on select "Free Form Text Document Display Entity Value Fee Numeric Data Date Map Sketch D…" at bounding box center [162, 94] width 103 height 12
select select "calculated-value"
click at [111, 88] on select "Free Form Text Document Display Entity Value Fee Numeric Data Date Map Sketch D…" at bounding box center [162, 94] width 103 height 12
select select "calculated-value"
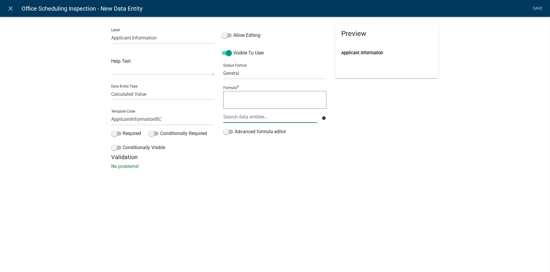
click at [229, 116] on div at bounding box center [270, 117] width 103 height 12
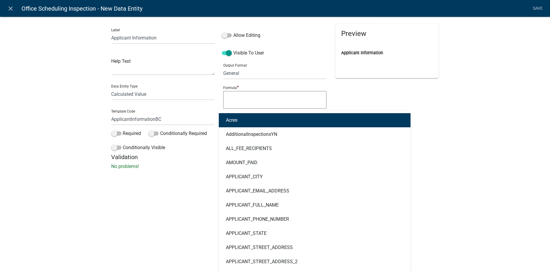
click at [229, 94] on textarea at bounding box center [274, 100] width 103 height 18
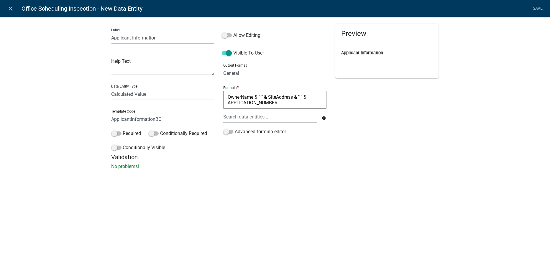
type textarea "OwnerName & " " & SiteAddress & " " & APPLICATION_NUMBER"
click at [373, 152] on div "Preview Applicant Information" at bounding box center [387, 89] width 112 height 130
click at [536, 8] on link "Save" at bounding box center [537, 8] width 15 height 11
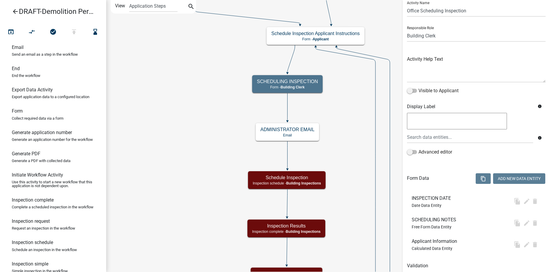
scroll to position [0, 0]
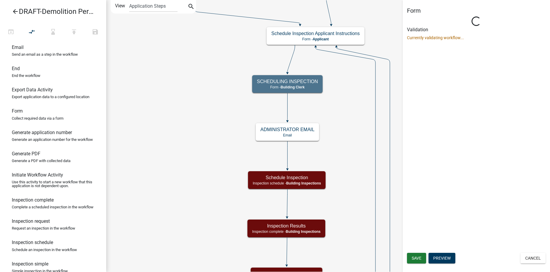
select select "A1034FF1-6D4F-4586-AA83-45D6433EEE28"
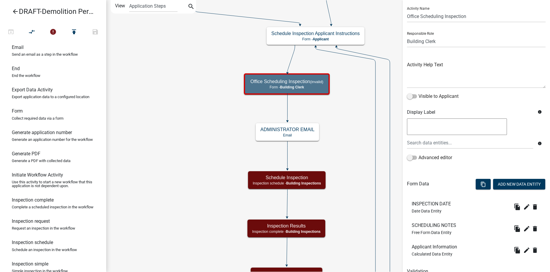
scroll to position [42, 0]
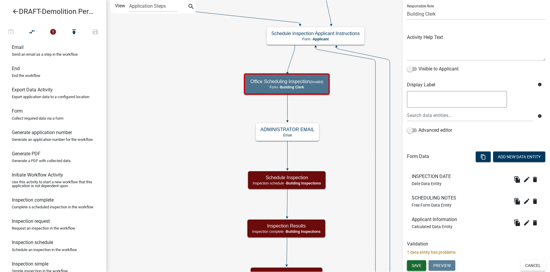
click at [419, 267] on span "Save" at bounding box center [417, 265] width 10 height 5
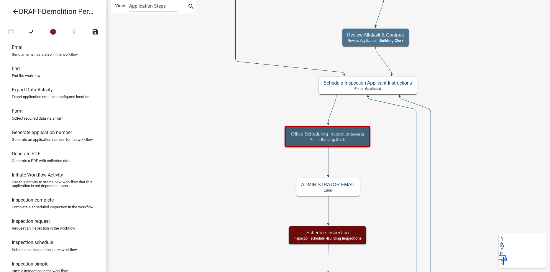
scroll to position [0, 0]
click at [364, 142] on div "Office Scheduling Inspection (invalid) Form - Building Clerk" at bounding box center [327, 137] width 82 height 18
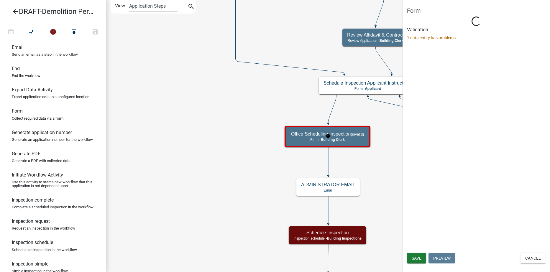
select select "A1034FF1-6D4F-4586-AA83-45D6433EEE28"
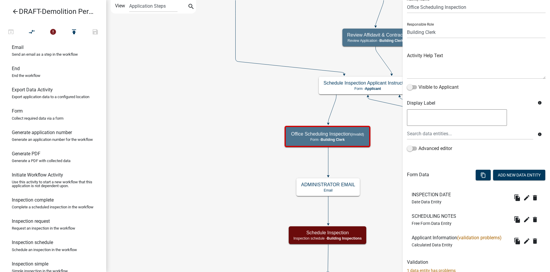
scroll to position [42, 0]
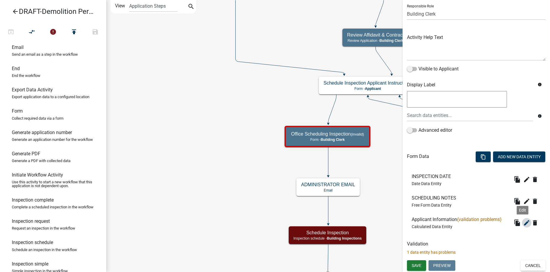
click at [523, 222] on icon "edit" at bounding box center [526, 222] width 7 height 7
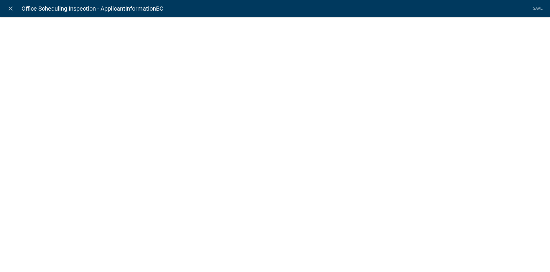
select select "calculated-value"
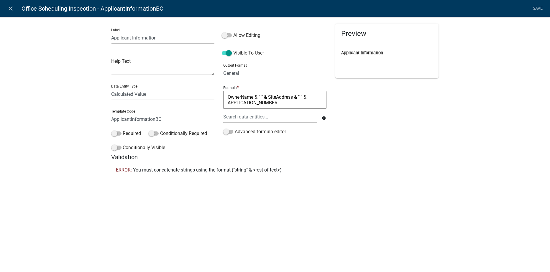
click at [260, 95] on textarea "OwnerName & " " & SiteAddress & " " & APPLICATION_NUMBER" at bounding box center [274, 100] width 103 height 18
click at [302, 96] on textarea "OwnerName & "- " & SiteAddress & " " & APPLICATION_NUMBER" at bounding box center [274, 100] width 103 height 18
type textarea "OwnerName & "- " & SiteAddress & "- " & APPLICATION_NUMBER"
click at [332, 154] on h5 "Validation" at bounding box center [274, 157] width 327 height 7
click at [539, 5] on link "Save" at bounding box center [537, 8] width 15 height 11
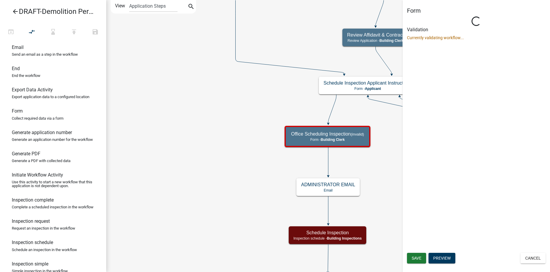
scroll to position [0, 0]
select select "A1034FF1-6D4F-4586-AA83-45D6433EEE28"
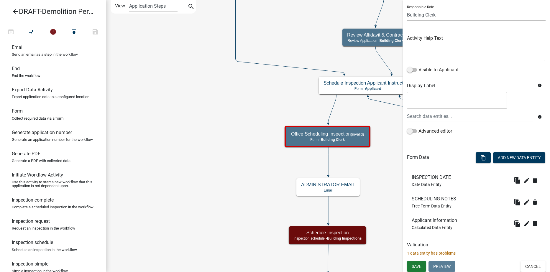
scroll to position [42, 0]
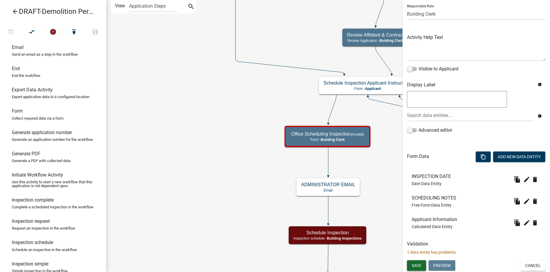
click at [421, 264] on span "Save" at bounding box center [417, 265] width 10 height 5
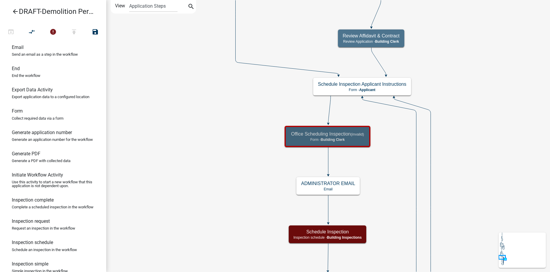
scroll to position [0, 0]
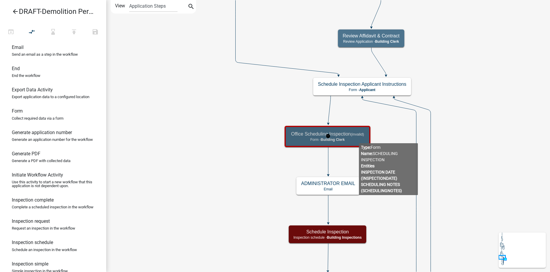
click at [359, 139] on p "Form - Building Clerk" at bounding box center [327, 140] width 73 height 4
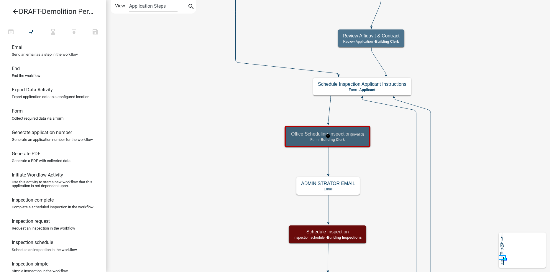
click at [359, 139] on p "Form - Building Clerk" at bounding box center [327, 140] width 73 height 4
select select "A1034FF1-6D4F-4586-AA83-45D6433EEE28"
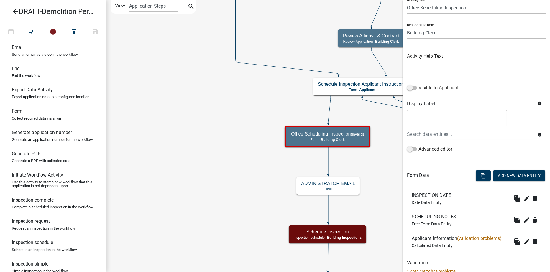
scroll to position [42, 0]
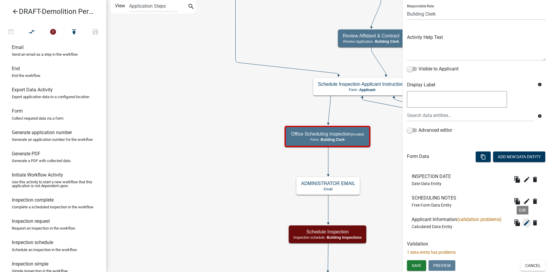
click at [523, 223] on icon "edit" at bounding box center [526, 222] width 7 height 7
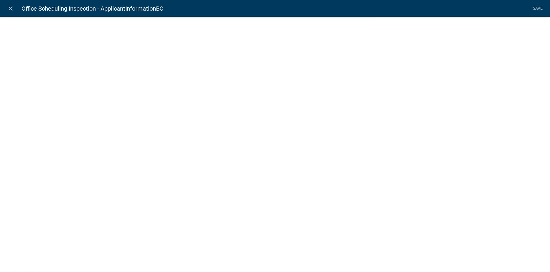
select select "calculated-value"
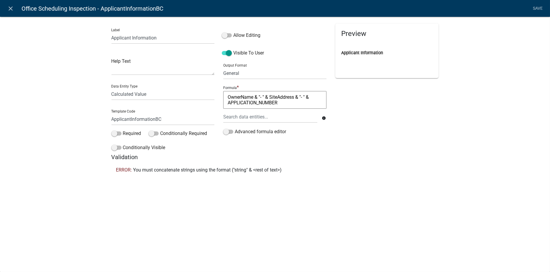
drag, startPoint x: 268, startPoint y: 104, endPoint x: 220, endPoint y: 95, distance: 48.6
click at [220, 95] on div "Allow Editing Visible To User Output Format General Text Number Decimal Date Da…" at bounding box center [275, 89] width 112 height 130
